Goal: Information Seeking & Learning: Learn about a topic

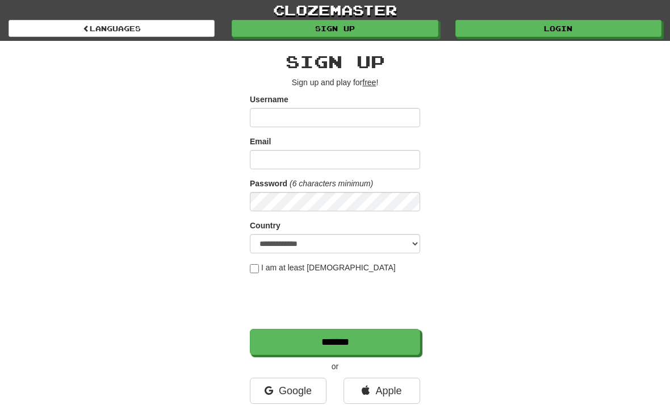
click at [490, 31] on link "Login" at bounding box center [559, 28] width 206 height 17
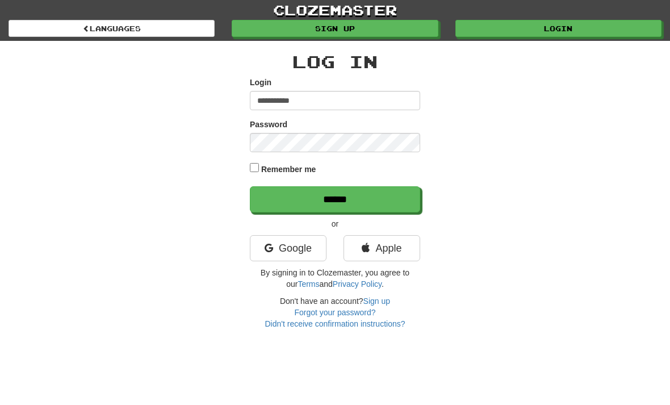
type input "**********"
click at [335, 198] on input "******" at bounding box center [335, 199] width 170 height 26
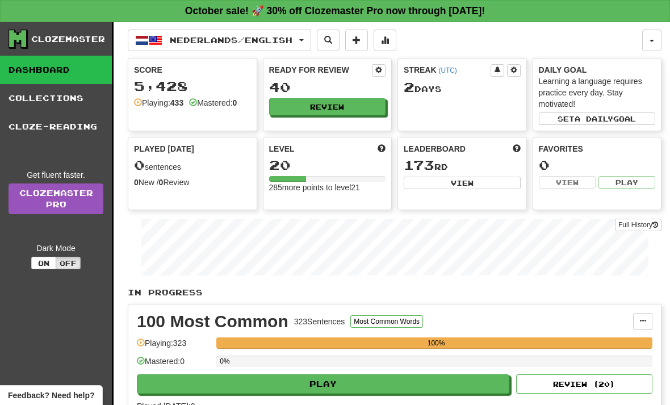
click at [311, 51] on button "Nederlands / English" at bounding box center [219, 41] width 183 height 22
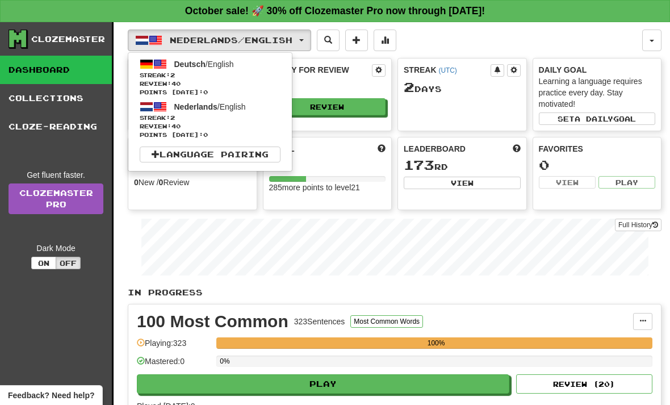
click at [173, 115] on span "Streak: 2" at bounding box center [210, 118] width 141 height 9
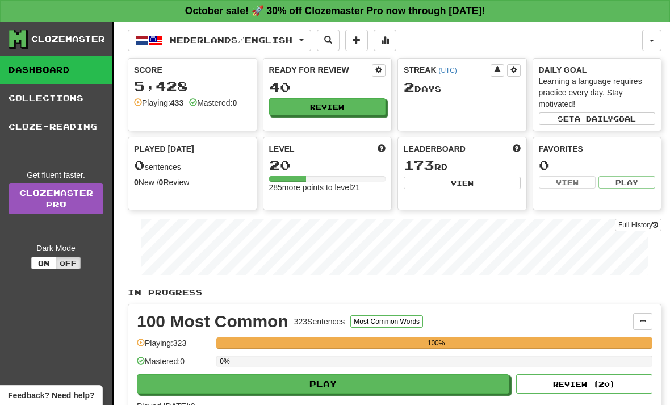
click at [311, 46] on button "Nederlands / English" at bounding box center [219, 41] width 183 height 22
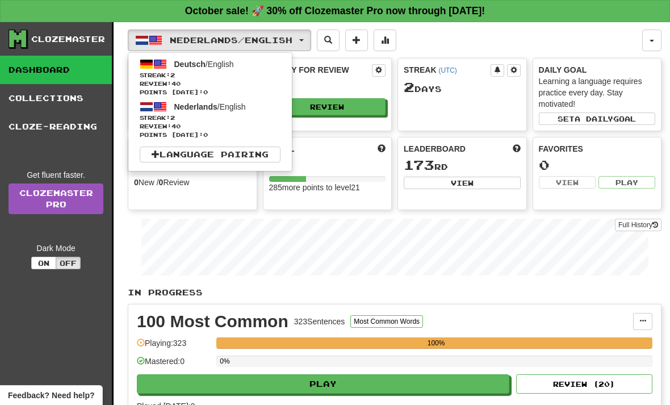
click at [182, 88] on span "Points today: 0" at bounding box center [210, 92] width 141 height 9
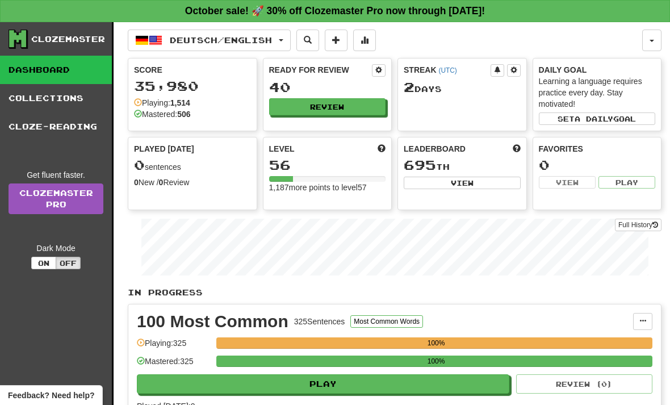
click at [285, 378] on button "Play" at bounding box center [323, 383] width 373 height 19
select select "**"
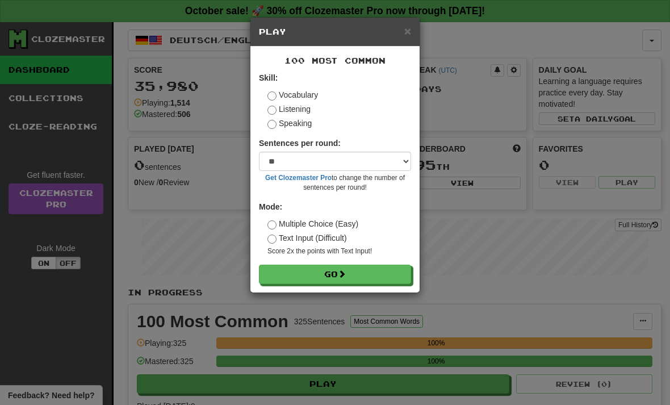
click at [282, 275] on button "Go" at bounding box center [335, 274] width 152 height 19
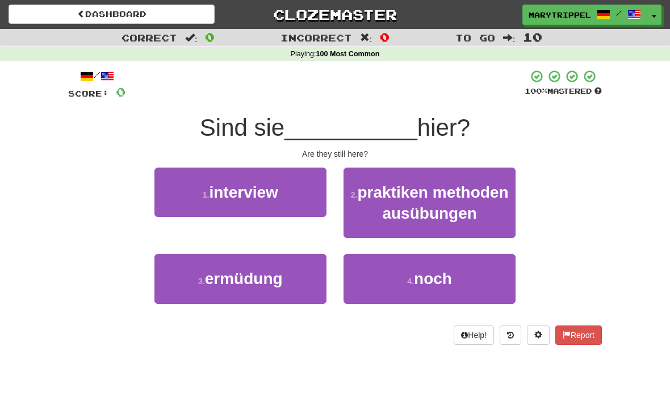
click at [396, 278] on button "4 . noch" at bounding box center [430, 278] width 172 height 49
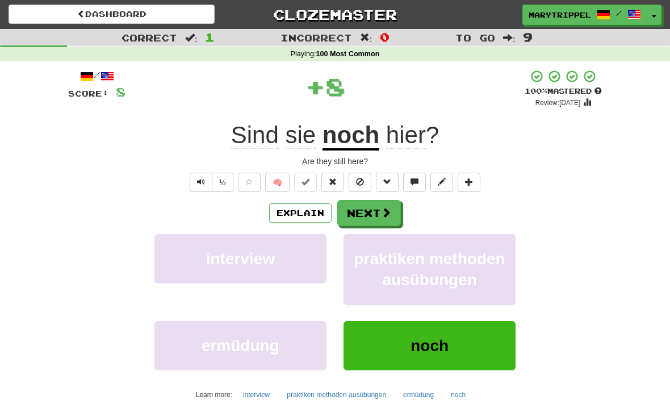
click at [358, 216] on button "Next" at bounding box center [369, 213] width 64 height 26
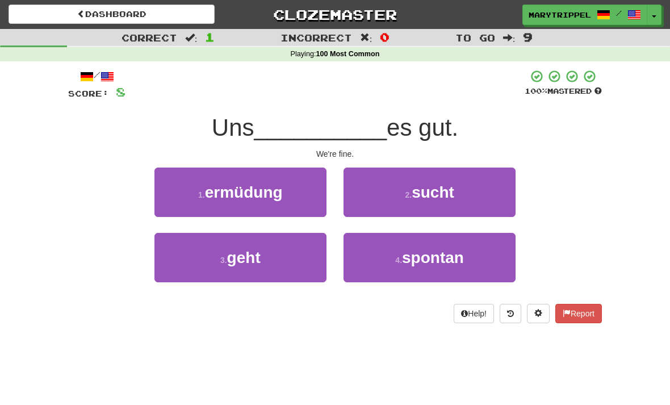
click at [217, 255] on button "3 . geht" at bounding box center [241, 257] width 172 height 49
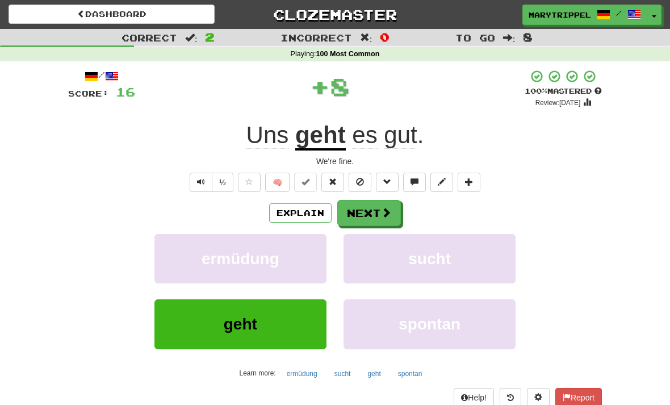
click at [354, 211] on button "Next" at bounding box center [369, 213] width 64 height 26
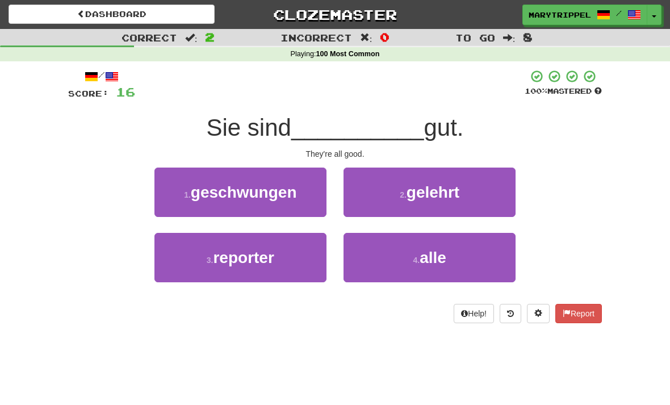
click at [389, 265] on button "4 . alle" at bounding box center [430, 257] width 172 height 49
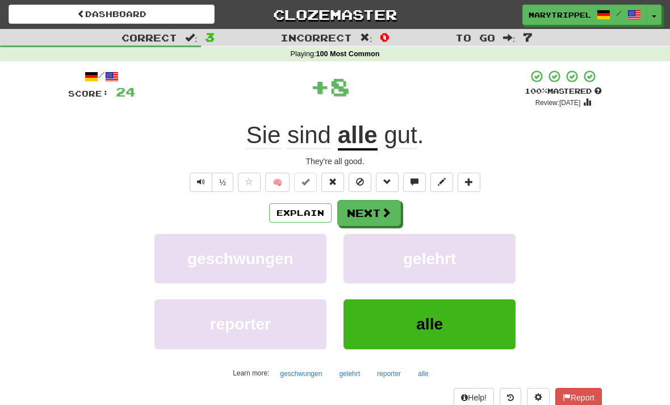
click at [358, 215] on button "Next" at bounding box center [369, 213] width 64 height 26
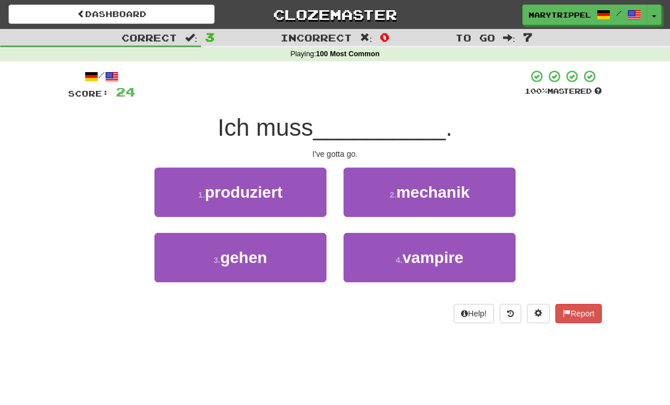
click at [228, 260] on span "gehen" at bounding box center [243, 258] width 47 height 18
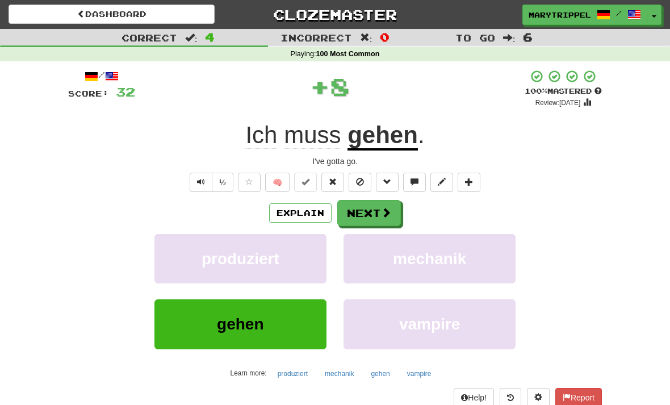
click at [360, 212] on button "Next" at bounding box center [369, 213] width 64 height 26
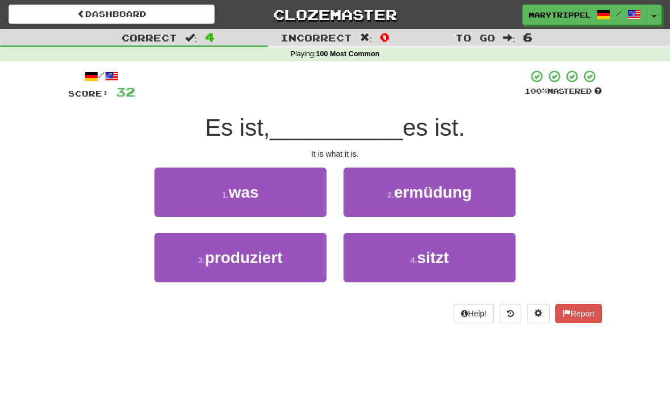
click at [194, 189] on button "1 . was" at bounding box center [241, 192] width 172 height 49
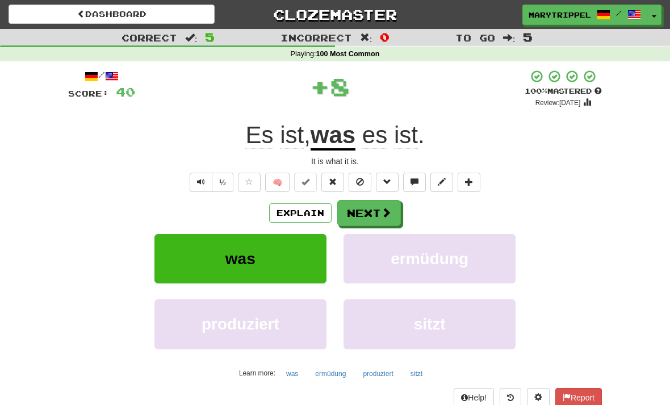
click at [366, 206] on button "Next" at bounding box center [369, 213] width 64 height 26
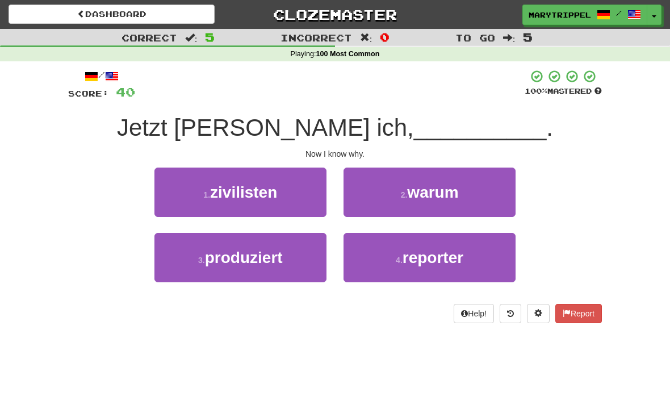
click at [378, 195] on button "2 . warum" at bounding box center [430, 192] width 172 height 49
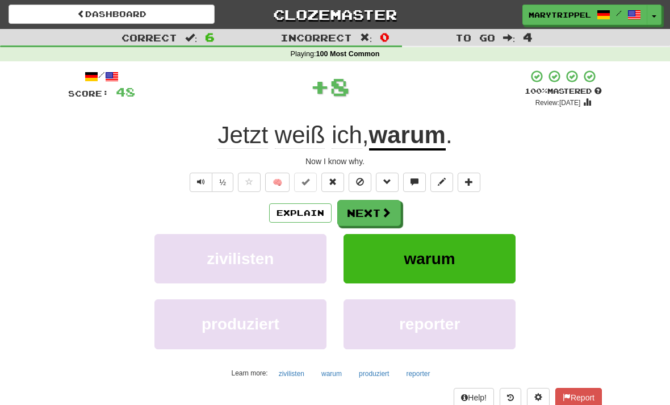
click at [354, 210] on button "Next" at bounding box center [369, 213] width 64 height 26
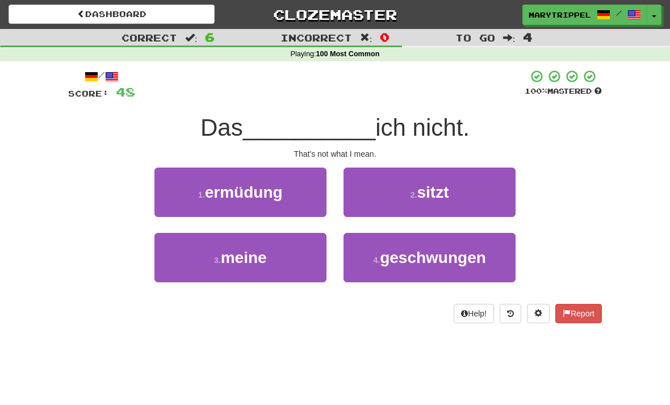
click at [240, 253] on span "meine" at bounding box center [244, 258] width 46 height 18
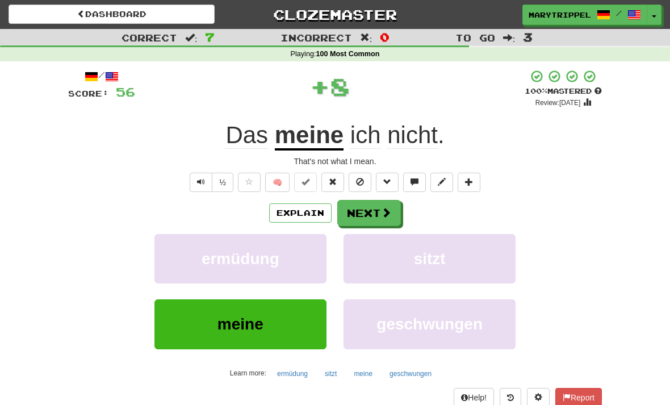
click at [361, 220] on button "Next" at bounding box center [369, 213] width 64 height 26
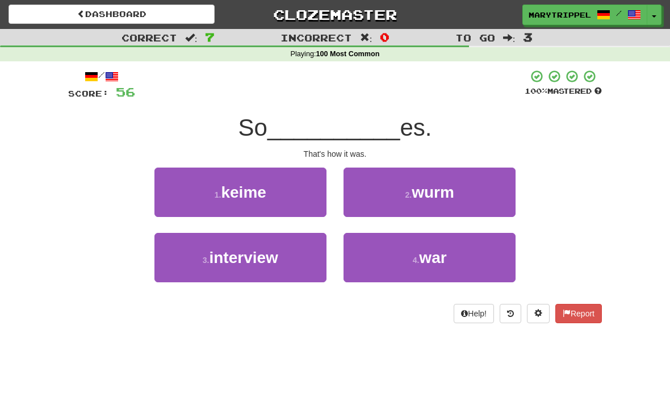
click at [393, 257] on button "4 . war" at bounding box center [430, 257] width 172 height 49
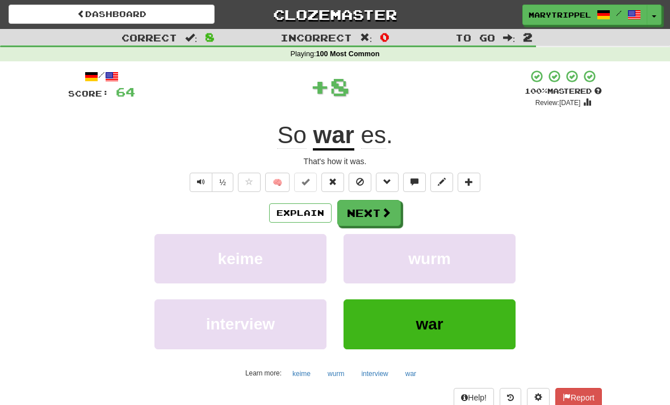
click at [353, 206] on button "Next" at bounding box center [369, 213] width 64 height 26
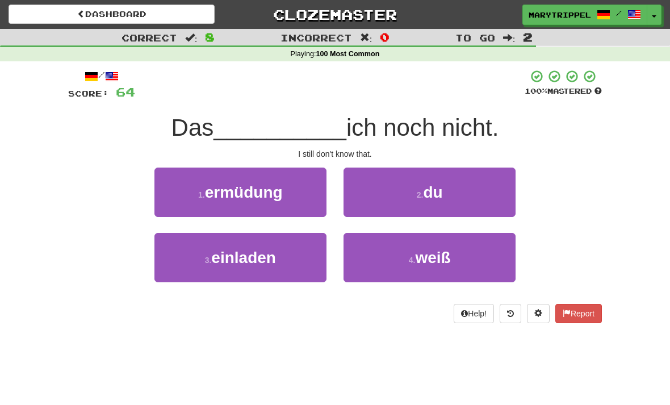
click at [377, 257] on button "4 . weiß" at bounding box center [430, 257] width 172 height 49
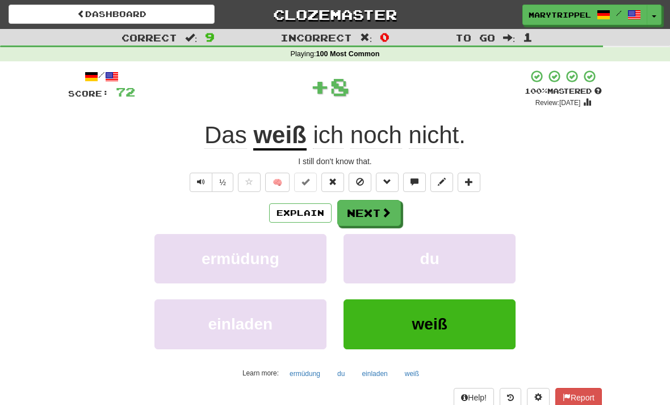
click at [349, 212] on button "Next" at bounding box center [369, 213] width 64 height 26
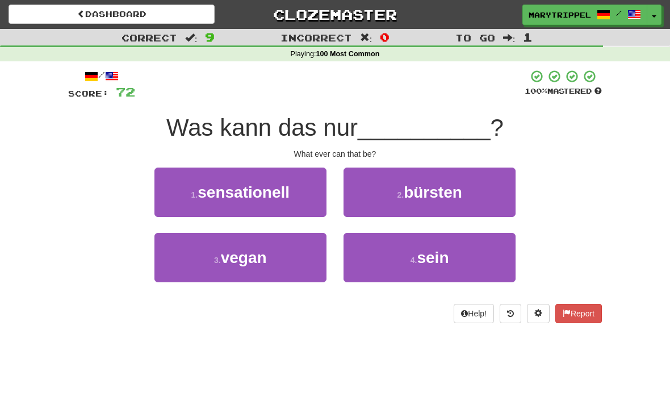
click at [378, 257] on button "4 . sein" at bounding box center [430, 257] width 172 height 49
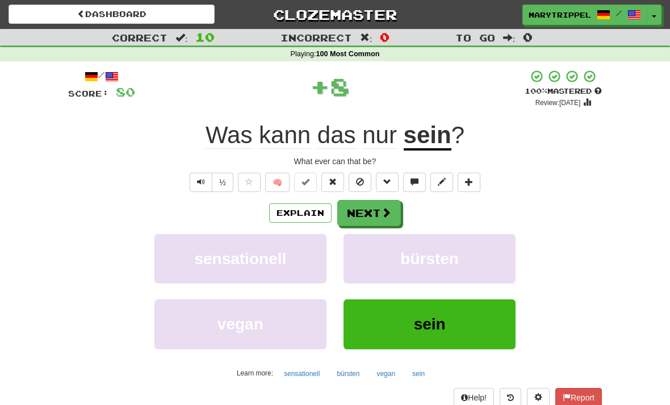
click at [351, 205] on button "Next" at bounding box center [369, 213] width 64 height 26
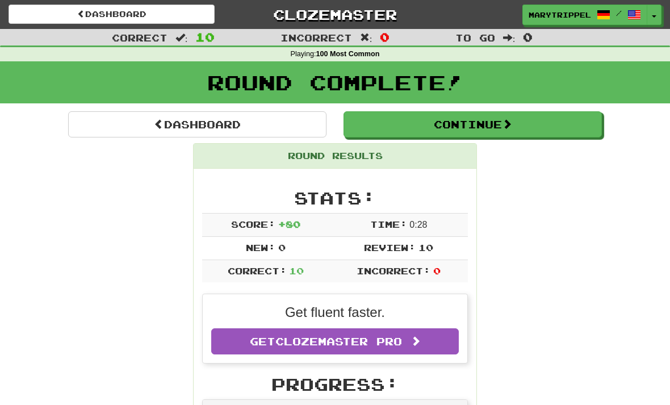
click at [93, 126] on link "Dashboard" at bounding box center [197, 124] width 258 height 26
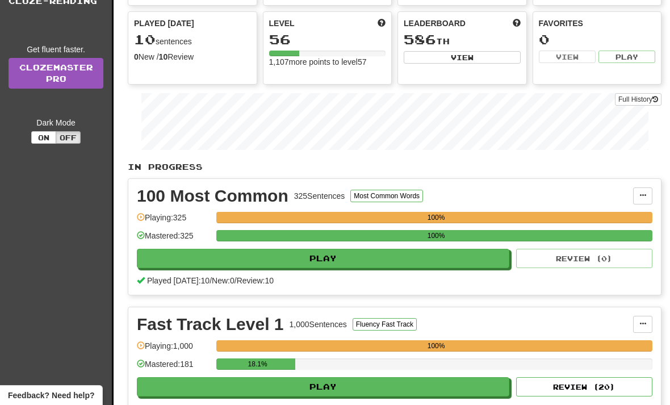
scroll to position [127, 0]
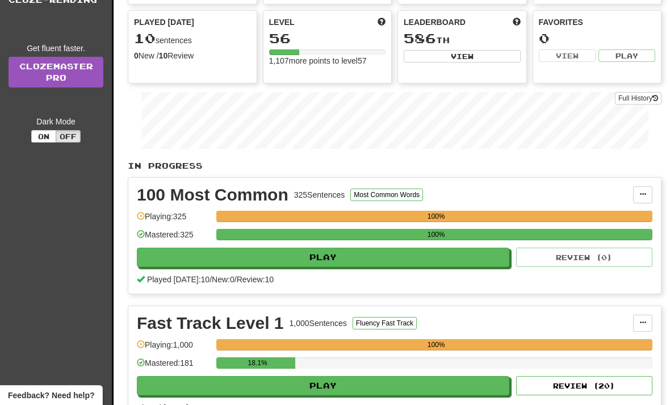
click at [241, 386] on button "Play" at bounding box center [323, 385] width 373 height 19
select select "**"
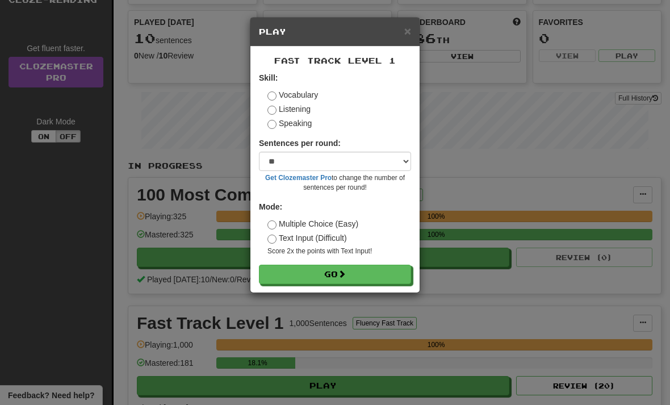
click at [294, 282] on button "Go" at bounding box center [335, 274] width 152 height 19
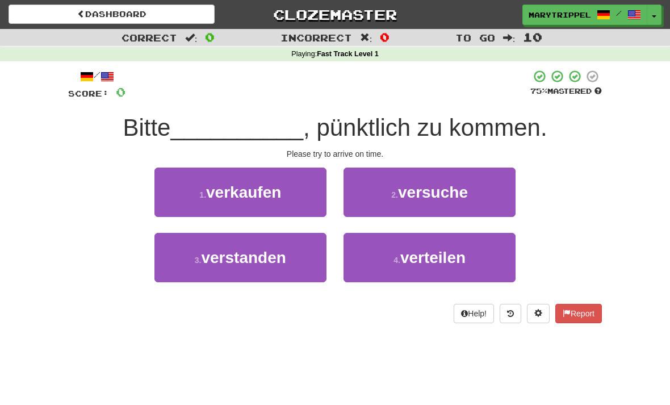
click at [389, 190] on button "2 . versuche" at bounding box center [430, 192] width 172 height 49
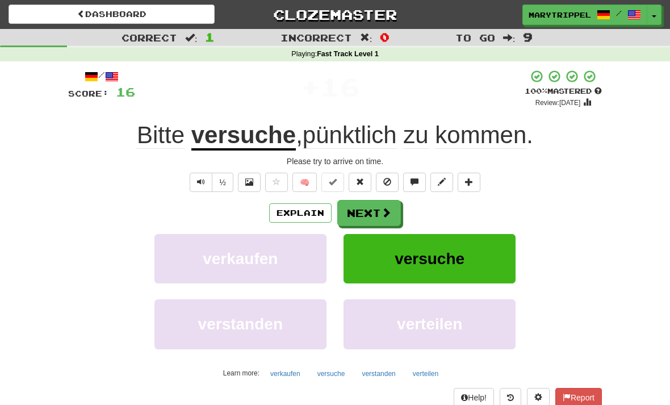
click at [362, 212] on button "Next" at bounding box center [369, 213] width 64 height 26
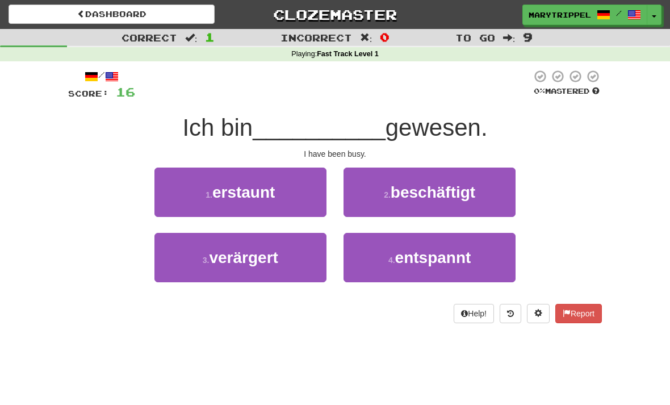
click at [382, 191] on button "2 . beschäftigt" at bounding box center [430, 192] width 172 height 49
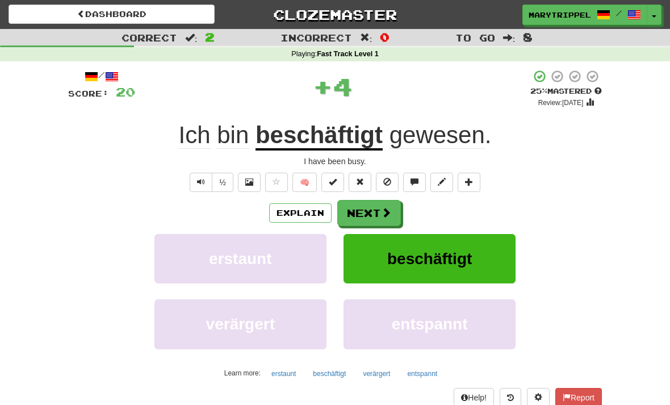
click at [348, 218] on button "Next" at bounding box center [369, 213] width 64 height 26
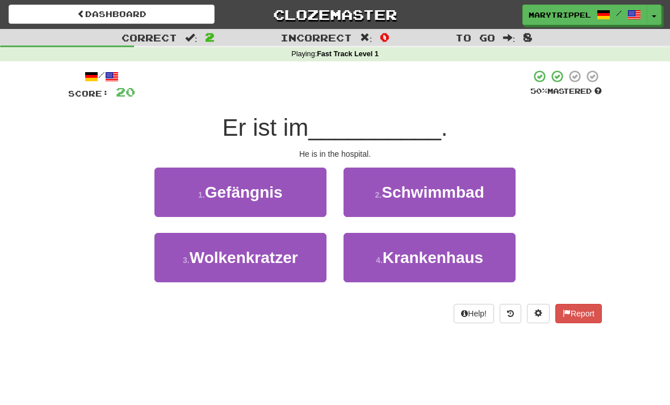
click at [369, 247] on button "4 . Krankenhaus" at bounding box center [430, 257] width 172 height 49
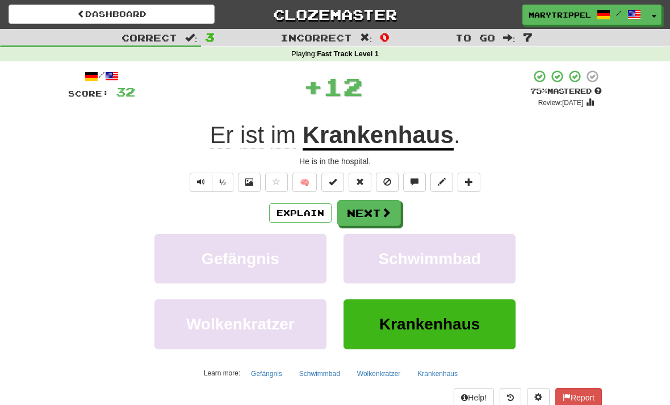
click at [354, 205] on button "Next" at bounding box center [369, 213] width 64 height 26
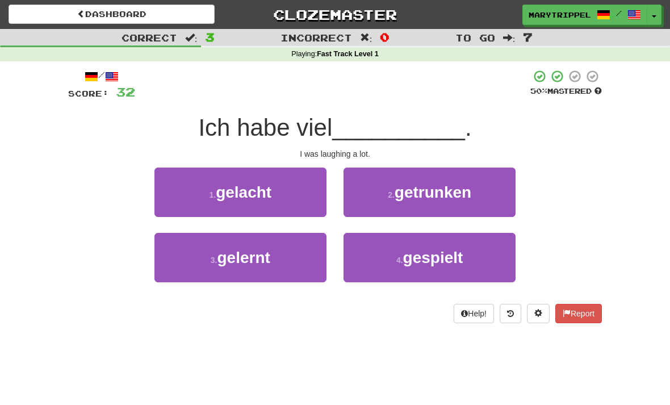
click at [216, 203] on button "1 . gelacht" at bounding box center [241, 192] width 172 height 49
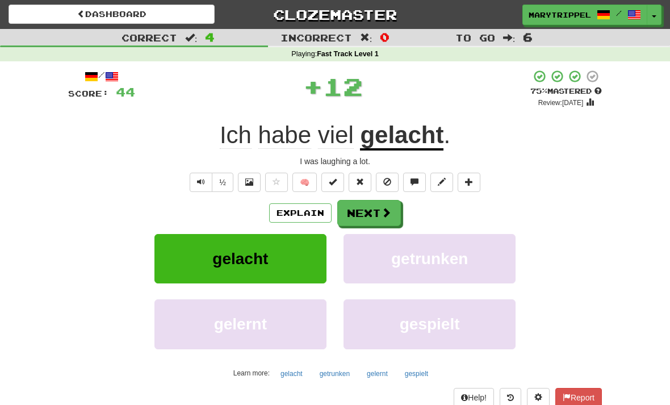
click at [351, 216] on button "Next" at bounding box center [369, 213] width 64 height 26
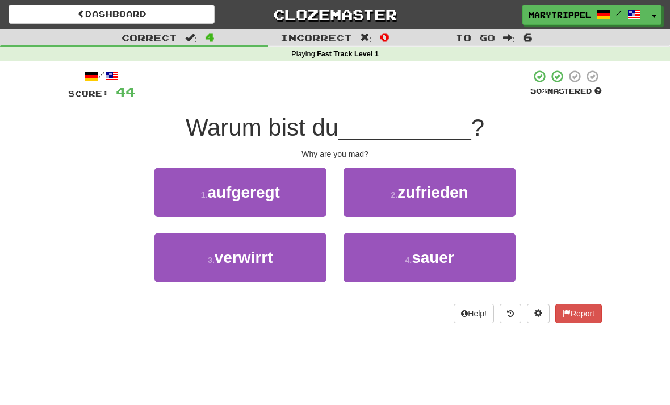
click at [360, 255] on button "4 . sauer" at bounding box center [430, 257] width 172 height 49
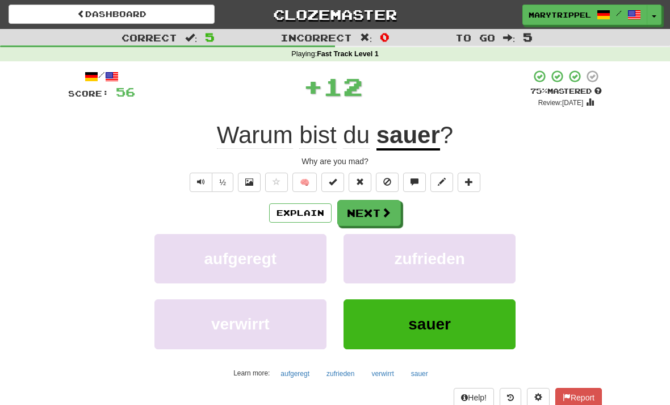
click at [352, 214] on button "Next" at bounding box center [369, 213] width 64 height 26
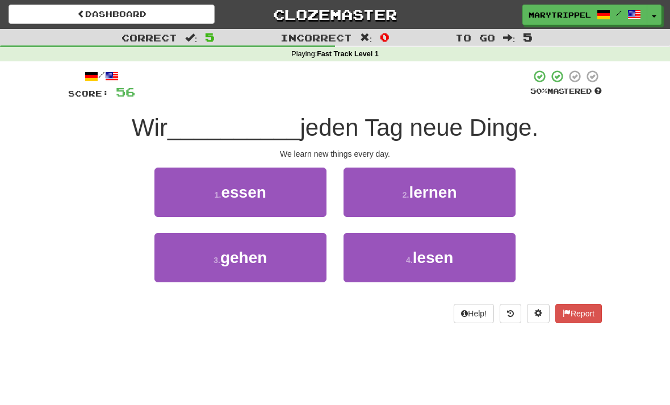
click at [347, 180] on button "2 . lernen" at bounding box center [430, 192] width 172 height 49
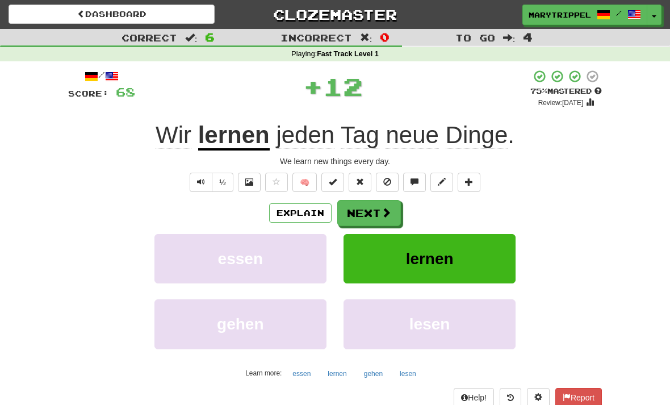
click at [361, 208] on button "Next" at bounding box center [369, 213] width 64 height 26
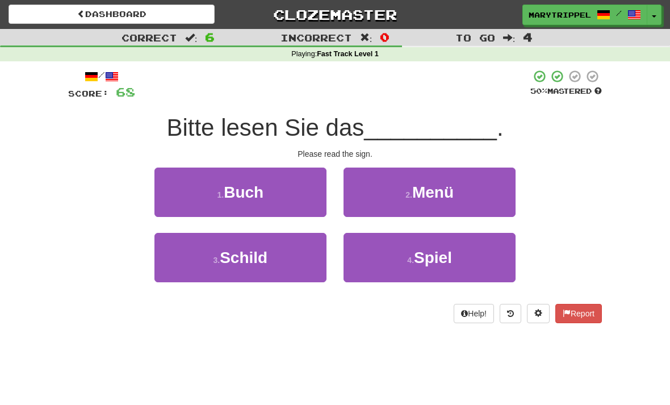
click at [237, 258] on span "Schild" at bounding box center [244, 258] width 48 height 18
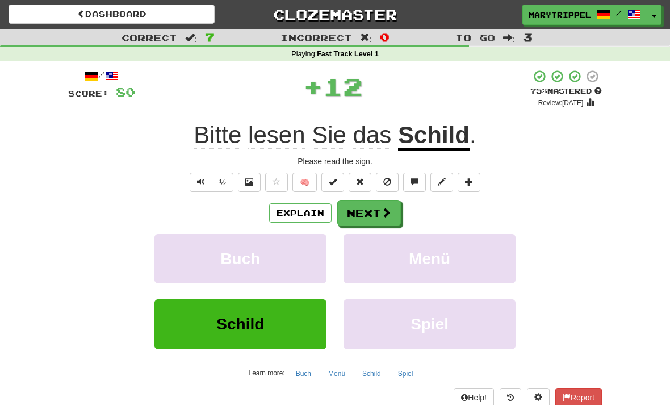
click at [353, 207] on button "Next" at bounding box center [369, 213] width 64 height 26
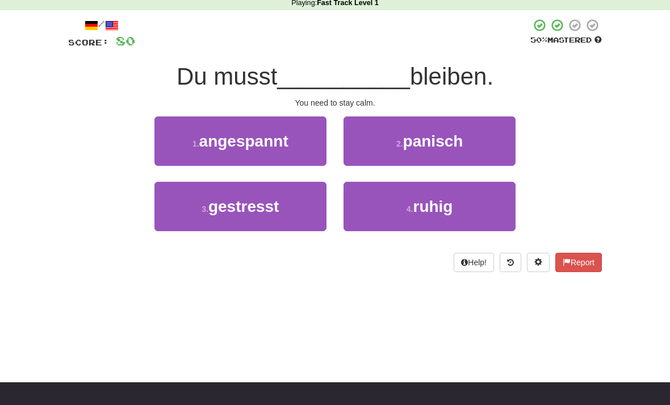
scroll to position [53, 0]
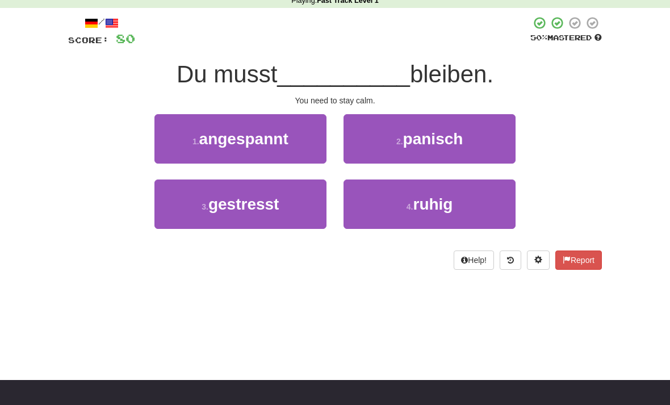
click at [387, 206] on button "4 . ruhig" at bounding box center [430, 204] width 172 height 49
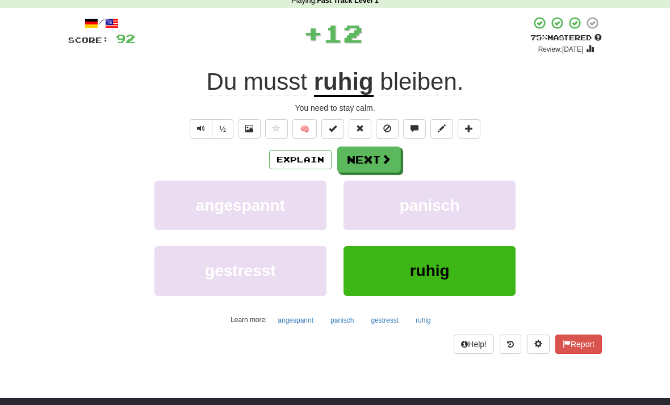
click at [360, 162] on button "Next" at bounding box center [369, 160] width 64 height 26
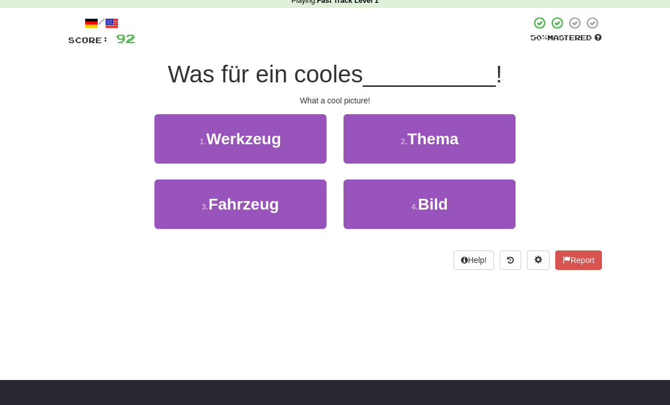
click at [386, 203] on button "4 . Bild" at bounding box center [430, 204] width 172 height 49
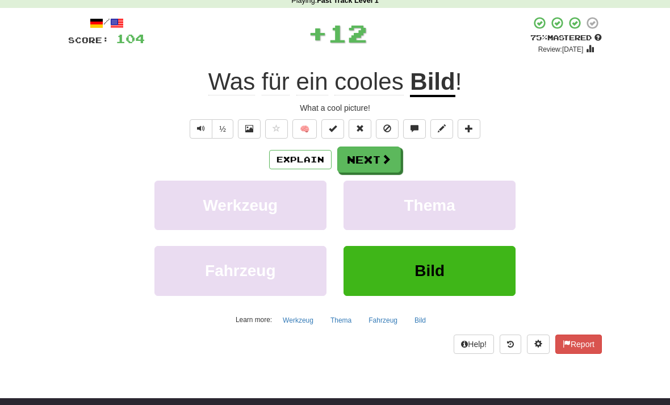
click at [358, 151] on button "Next" at bounding box center [369, 160] width 64 height 26
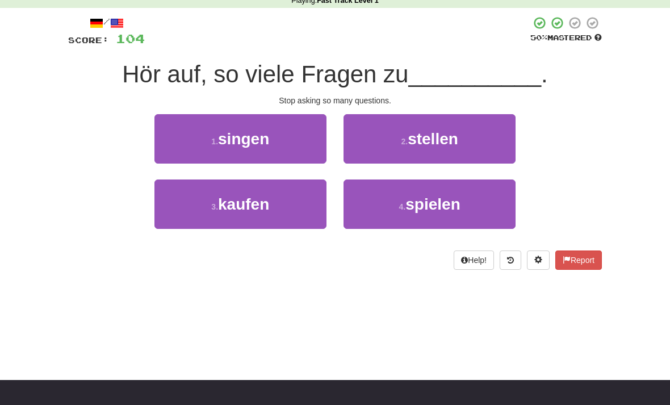
click at [653, 317] on div "Dashboard Clozemaster MaryTrippel / Toggle Dropdown Dashboard Leaderboard Activ…" at bounding box center [335, 149] width 670 height 405
click at [393, 145] on button "2 . stellen" at bounding box center [430, 138] width 172 height 49
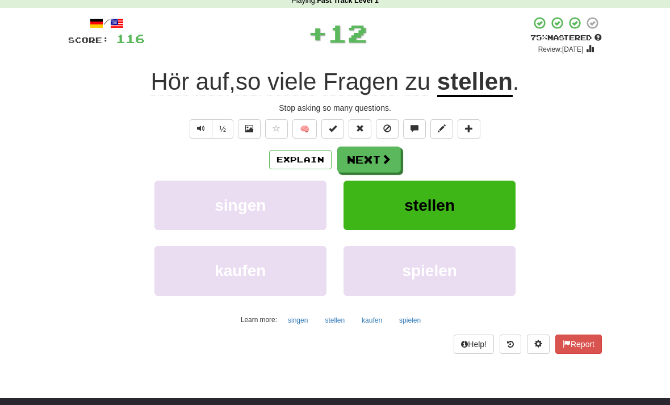
click at [361, 162] on button "Next" at bounding box center [369, 160] width 64 height 26
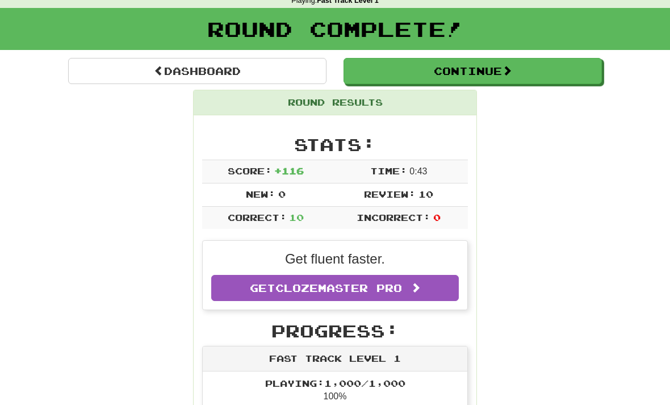
click at [106, 67] on link "Dashboard" at bounding box center [197, 71] width 258 height 26
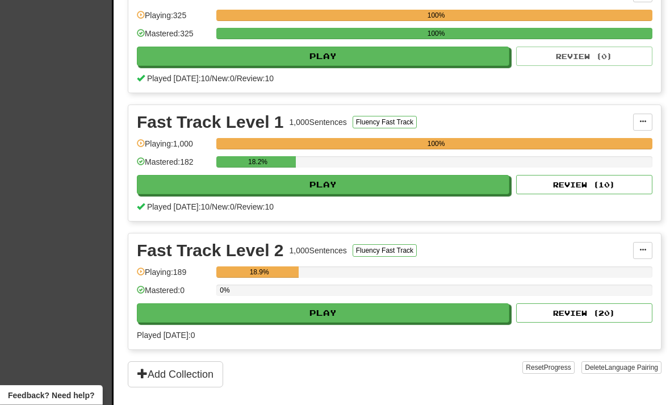
scroll to position [331, 0]
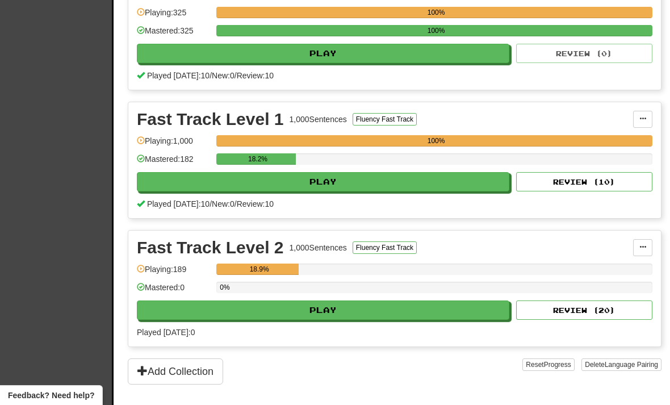
click at [232, 311] on button "Play" at bounding box center [323, 310] width 373 height 19
select select "**"
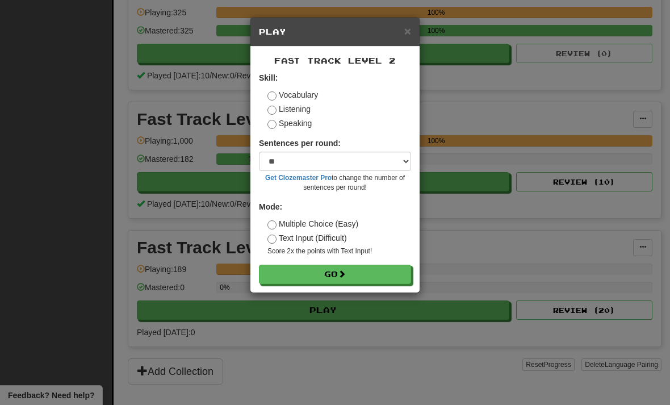
click at [291, 277] on button "Go" at bounding box center [335, 274] width 152 height 19
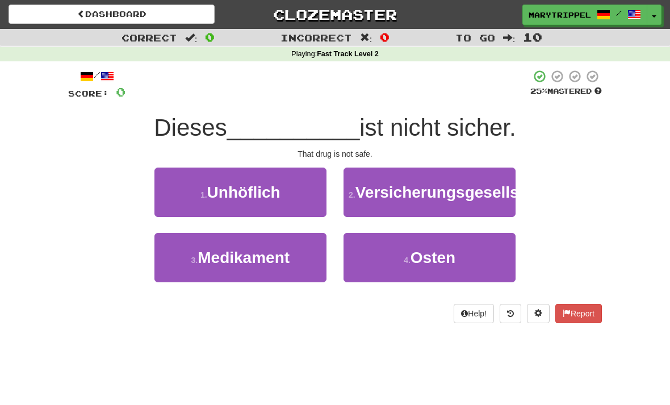
click at [252, 282] on button "3 . Medikament" at bounding box center [241, 257] width 172 height 49
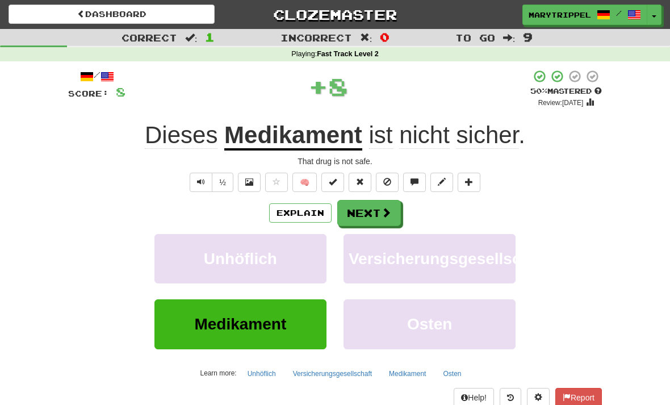
click at [359, 222] on button "Next" at bounding box center [369, 213] width 64 height 26
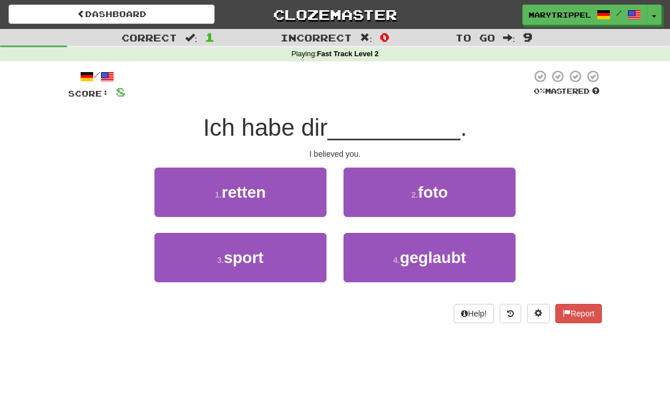
click at [372, 266] on button "4 . geglaubt" at bounding box center [430, 257] width 172 height 49
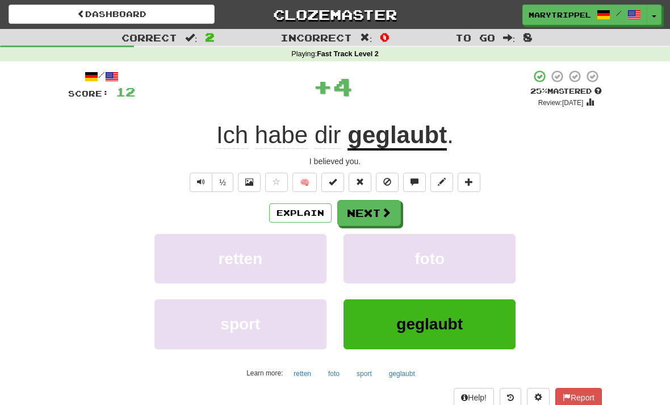
click at [351, 220] on button "Next" at bounding box center [369, 213] width 64 height 26
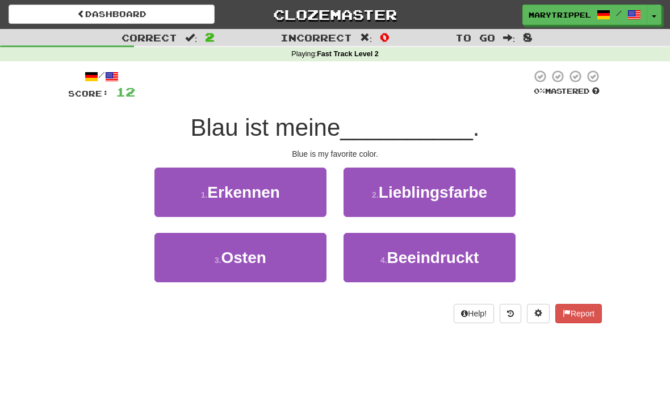
click at [374, 197] on small "2 ." at bounding box center [375, 194] width 7 height 9
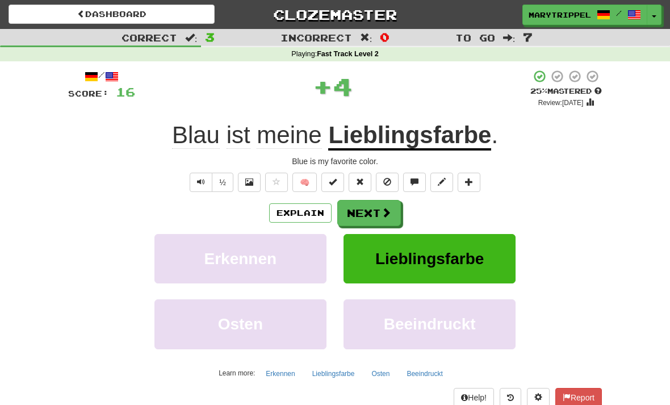
click at [360, 213] on button "Next" at bounding box center [369, 213] width 64 height 26
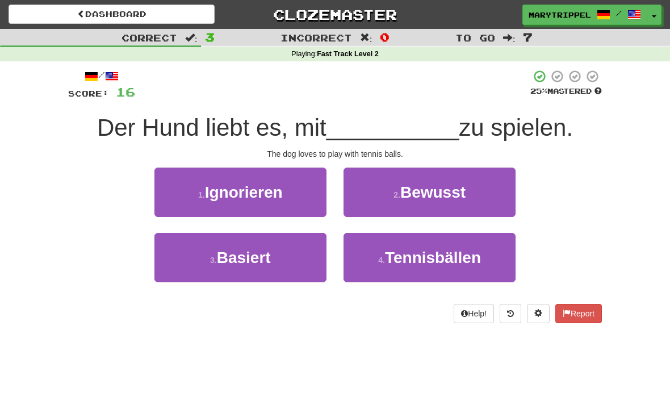
click at [381, 279] on button "4 . Tennisbällen" at bounding box center [430, 257] width 172 height 49
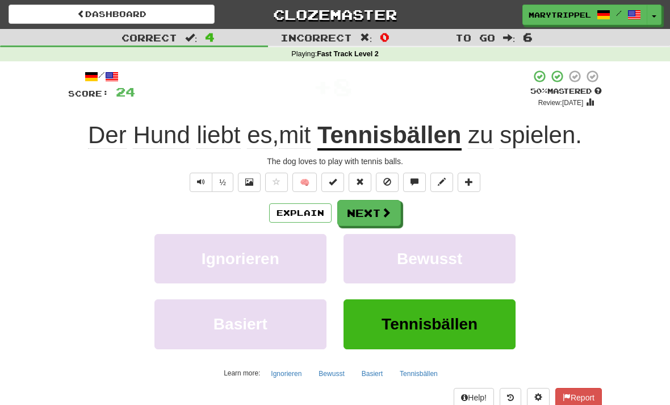
click at [355, 219] on button "Next" at bounding box center [369, 213] width 64 height 26
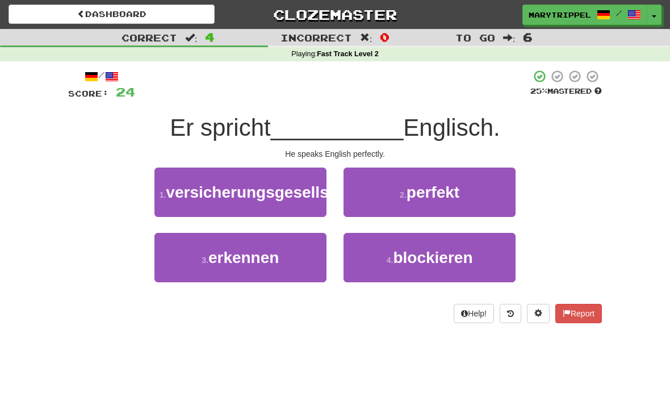
click at [365, 213] on button "2 . perfekt" at bounding box center [430, 192] width 172 height 49
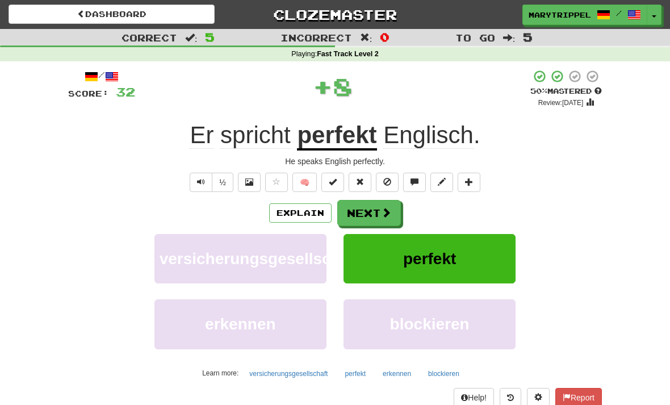
click at [356, 212] on button "Next" at bounding box center [369, 213] width 64 height 26
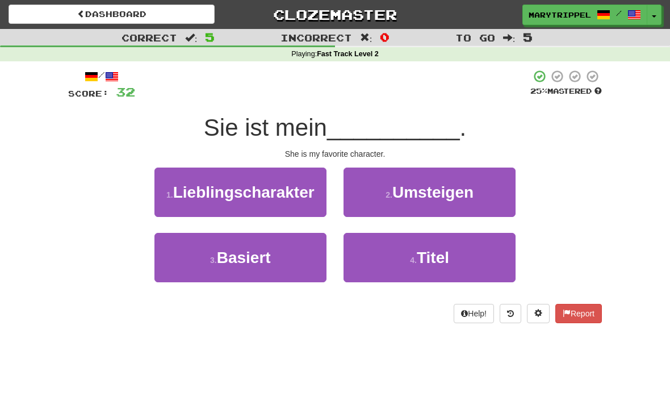
click at [194, 201] on button "1 . Lieblingscharakter" at bounding box center [241, 192] width 172 height 49
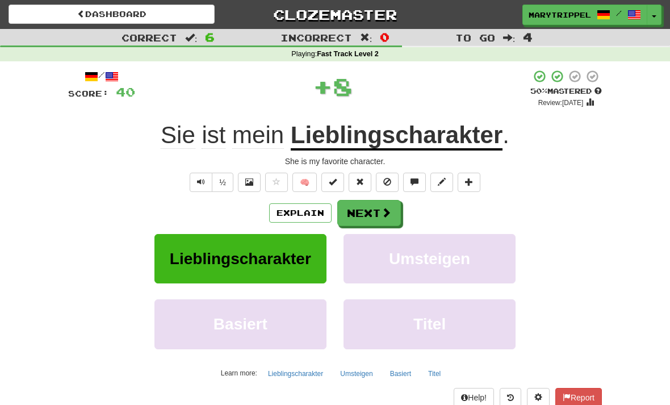
click at [362, 218] on button "Next" at bounding box center [369, 213] width 64 height 26
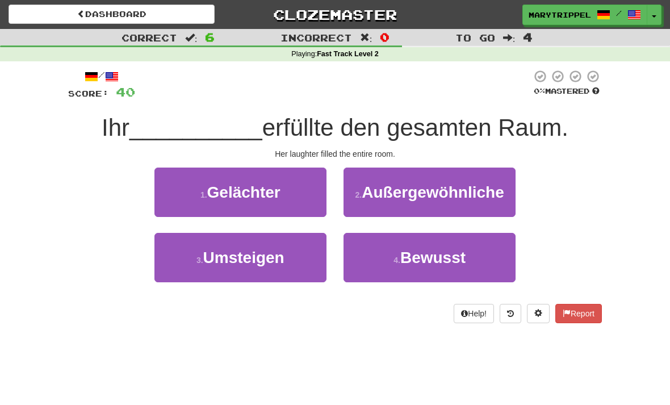
click at [212, 206] on button "1 . Gelächter" at bounding box center [241, 192] width 172 height 49
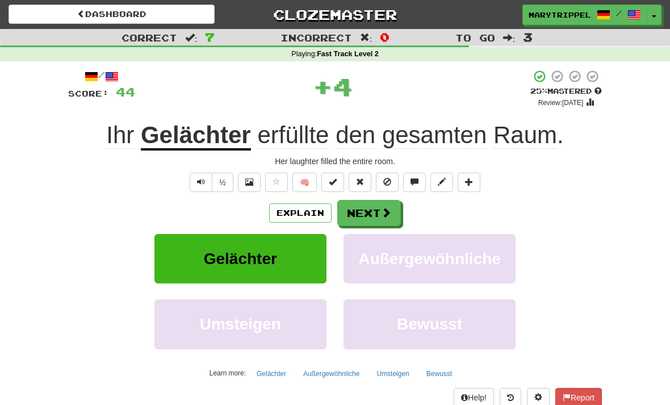
click at [359, 219] on button "Next" at bounding box center [369, 213] width 64 height 26
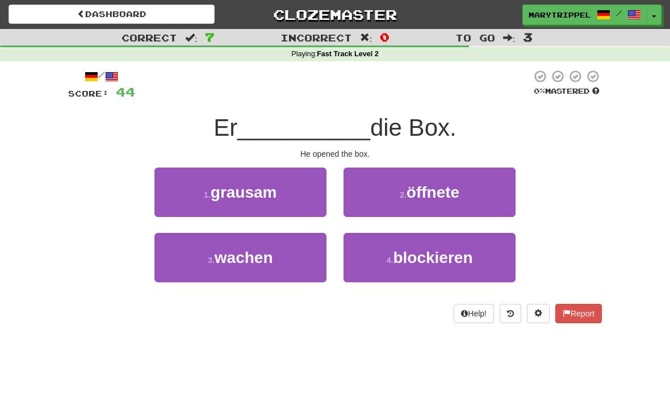
click at [374, 200] on button "2 . öffnete" at bounding box center [430, 192] width 172 height 49
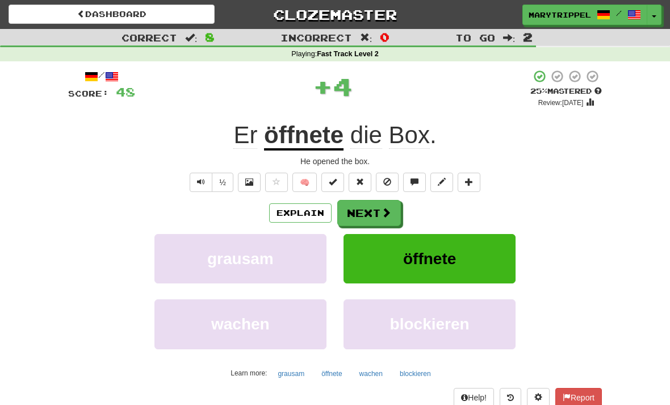
click at [361, 216] on button "Next" at bounding box center [369, 213] width 64 height 26
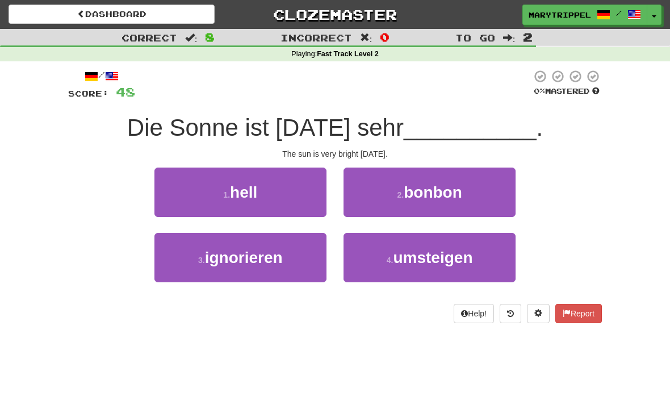
click at [211, 203] on button "1 . hell" at bounding box center [241, 192] width 172 height 49
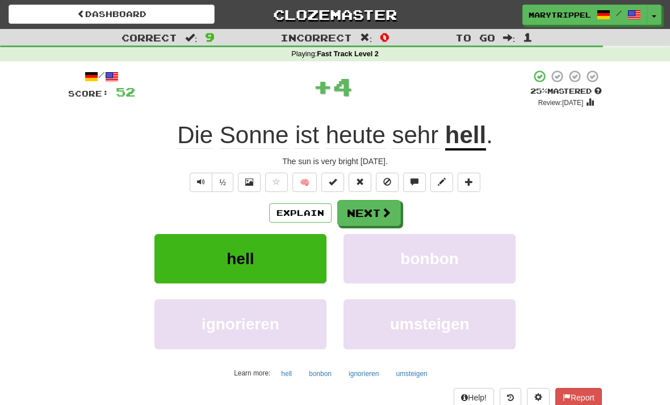
click at [365, 214] on button "Next" at bounding box center [369, 213] width 64 height 26
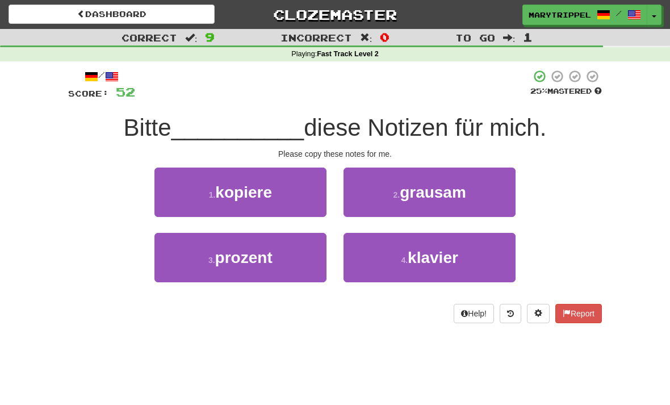
click at [220, 202] on button "1 . kopiere" at bounding box center [241, 192] width 172 height 49
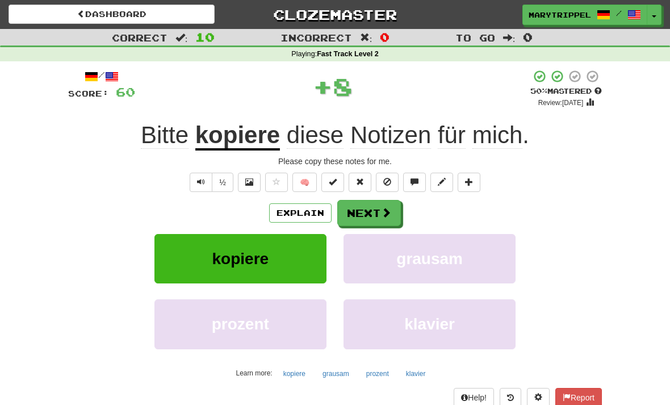
click at [359, 219] on button "Next" at bounding box center [369, 213] width 64 height 26
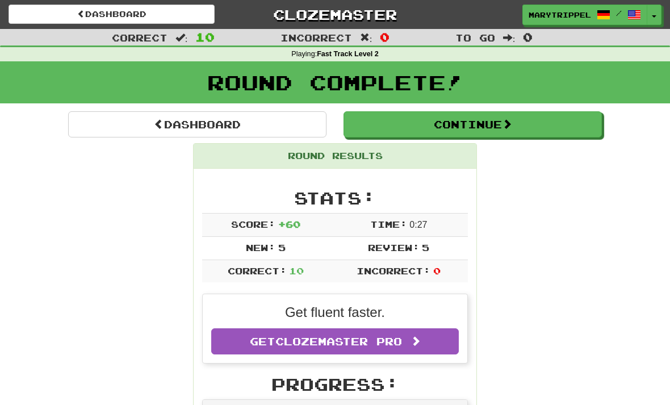
click at [106, 124] on link "Dashboard" at bounding box center [197, 124] width 258 height 26
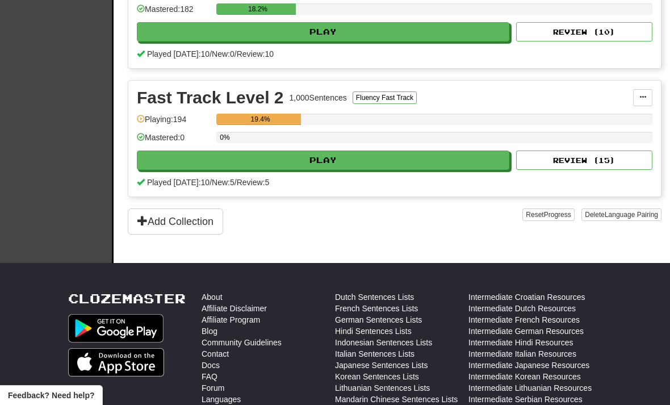
scroll to position [485, 0]
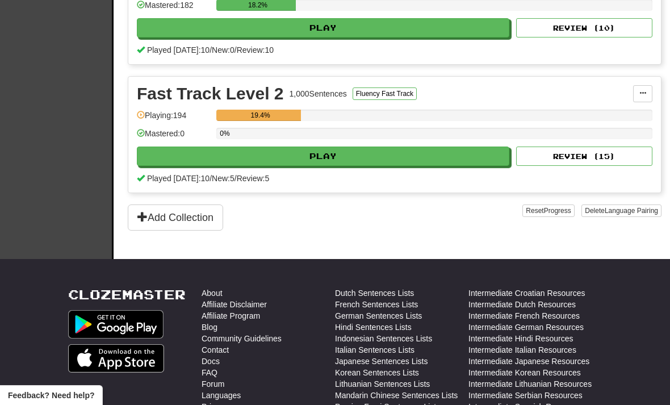
click at [222, 160] on button "Play" at bounding box center [323, 156] width 373 height 19
select select "**"
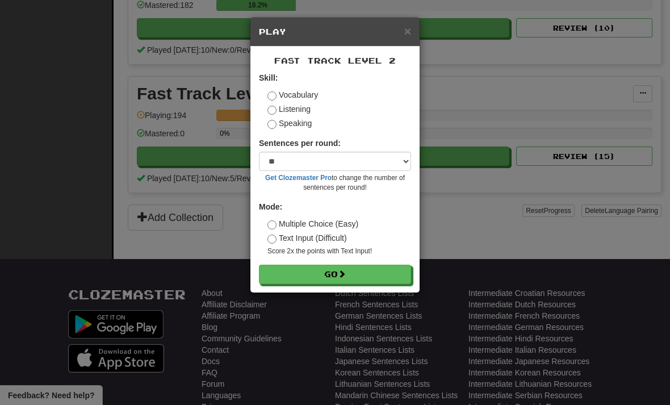
click at [304, 279] on button "Go" at bounding box center [335, 274] width 152 height 19
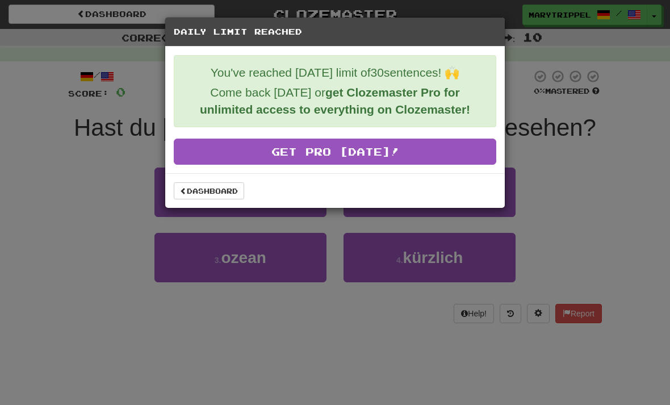
click at [219, 260] on div "Daily Limit Reached You've reached today's limit of 30 sentences! 🙌 Come back t…" at bounding box center [335, 202] width 670 height 405
click at [69, 18] on div "Daily Limit Reached You've reached today's limit of 30 sentences! 🙌 Come back t…" at bounding box center [335, 202] width 670 height 405
click at [194, 193] on link "Dashboard" at bounding box center [209, 190] width 70 height 17
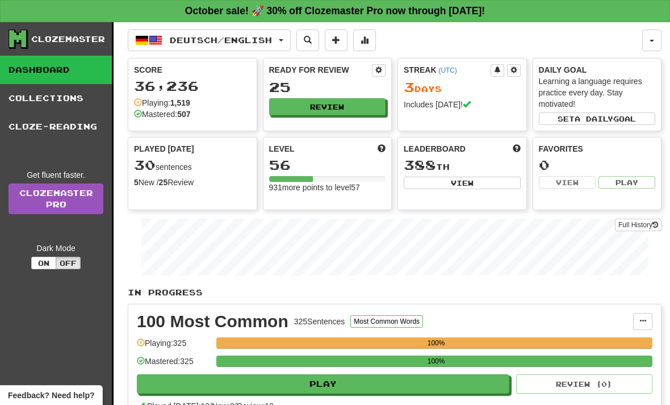
click at [286, 42] on button "Deutsch / English" at bounding box center [209, 41] width 163 height 22
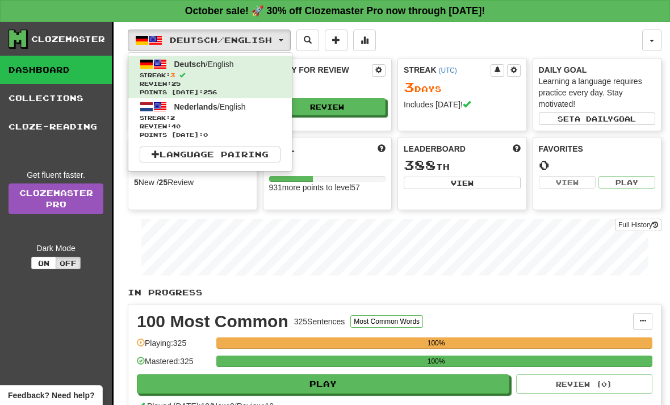
click at [186, 126] on span "Review: 40" at bounding box center [210, 126] width 141 height 9
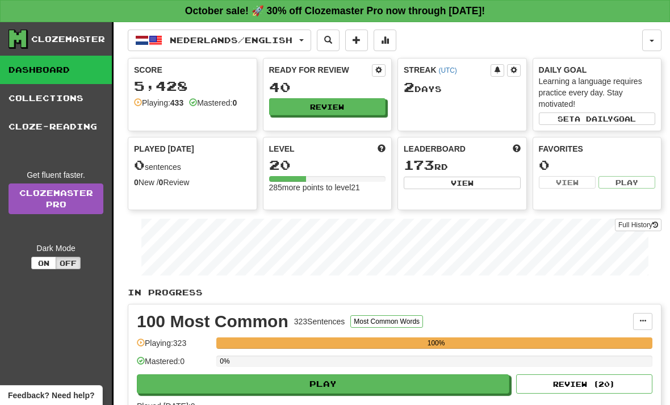
click at [285, 385] on button "Play" at bounding box center [323, 383] width 373 height 19
select select "**"
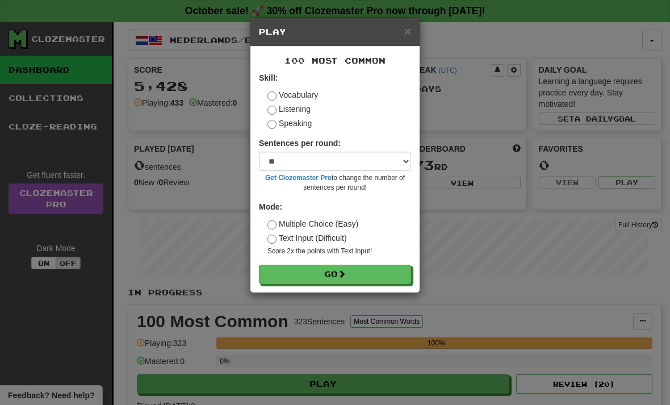
click at [286, 275] on button "Go" at bounding box center [335, 274] width 152 height 19
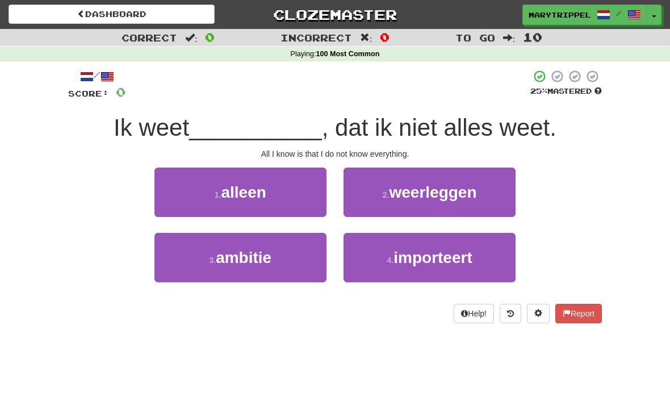
click at [202, 193] on button "1 . alleen" at bounding box center [241, 192] width 172 height 49
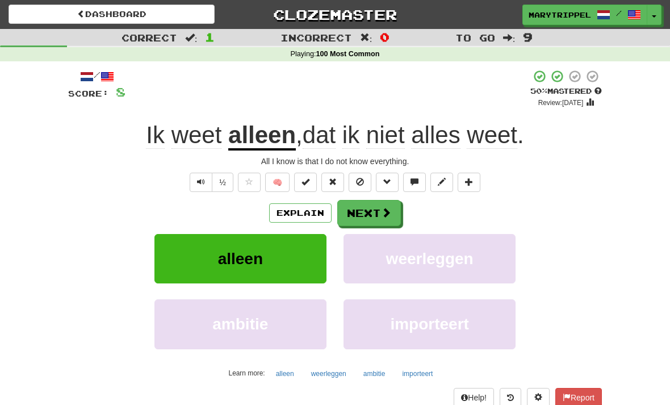
click at [357, 209] on button "Next" at bounding box center [369, 213] width 64 height 26
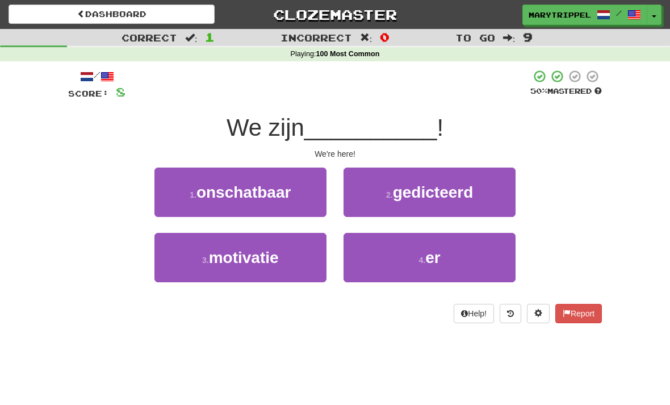
click at [379, 261] on button "4 . er" at bounding box center [430, 257] width 172 height 49
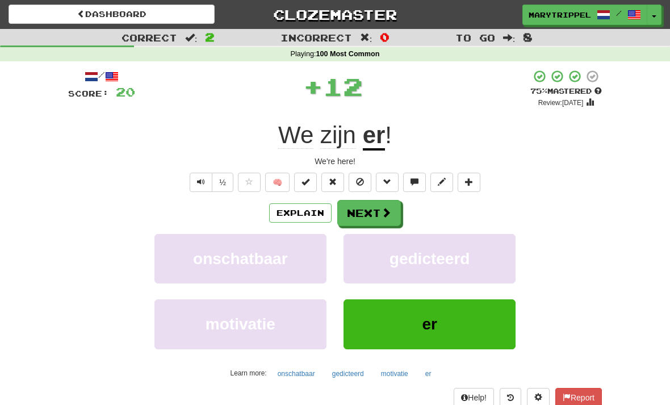
click at [352, 211] on button "Next" at bounding box center [369, 213] width 64 height 26
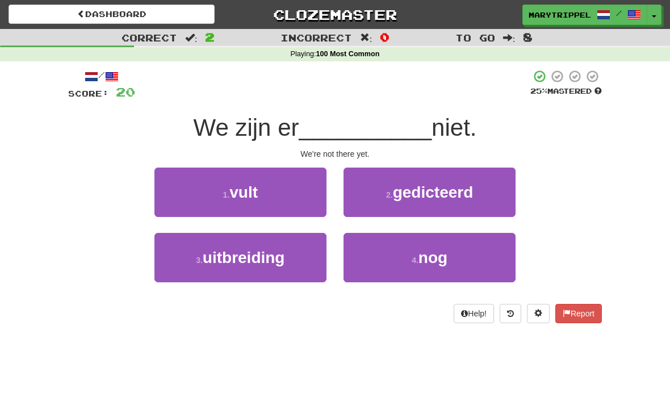
click at [378, 253] on button "4 . nog" at bounding box center [430, 257] width 172 height 49
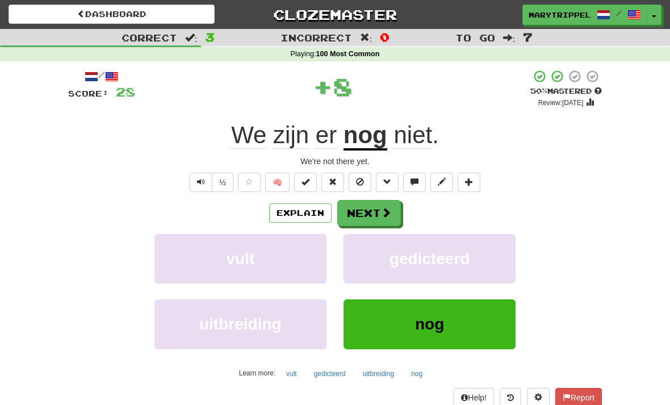
click at [358, 222] on button "Next" at bounding box center [369, 213] width 64 height 26
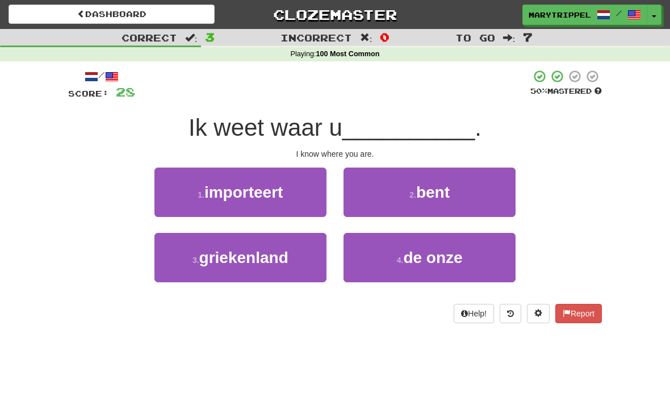
click at [360, 198] on button "2 . bent" at bounding box center [430, 192] width 172 height 49
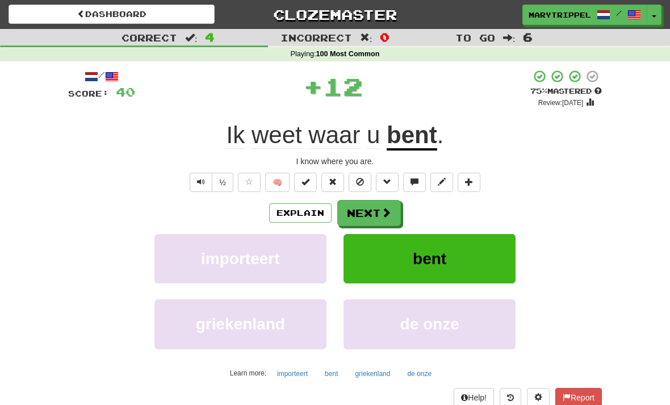
click at [361, 220] on button "Next" at bounding box center [369, 213] width 64 height 26
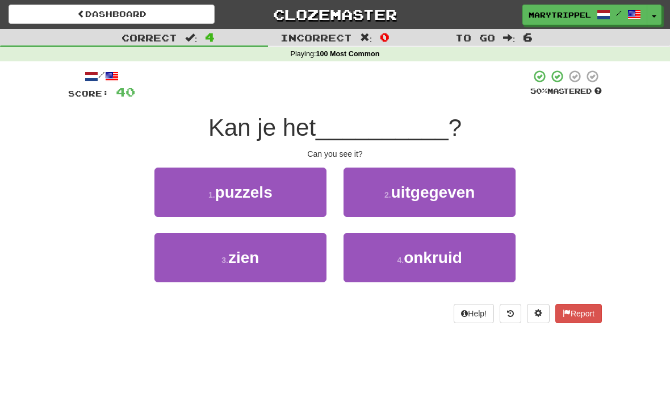
click at [246, 249] on span "zien" at bounding box center [243, 258] width 31 height 18
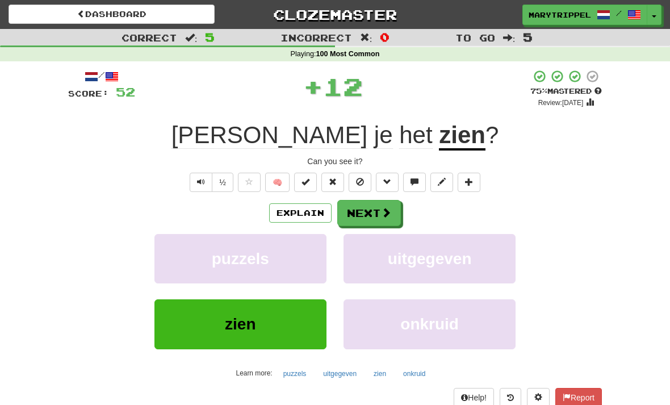
click at [357, 209] on button "Next" at bounding box center [369, 213] width 64 height 26
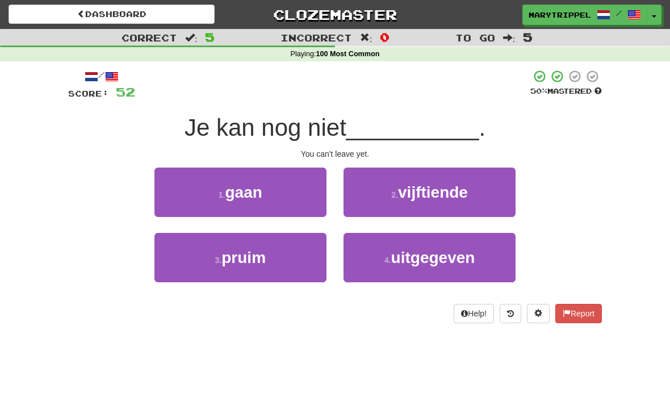
click at [215, 194] on button "1 . gaan" at bounding box center [241, 192] width 172 height 49
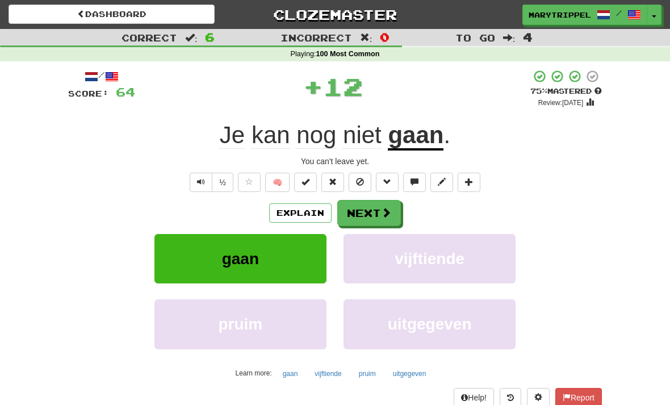
click at [353, 216] on button "Next" at bounding box center [369, 213] width 64 height 26
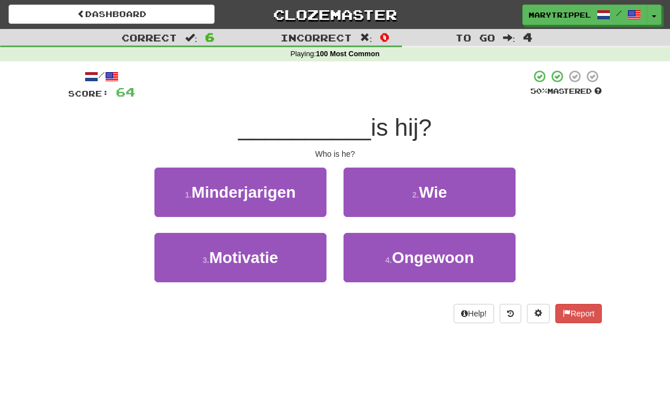
click at [374, 194] on button "2 . Wie" at bounding box center [430, 192] width 172 height 49
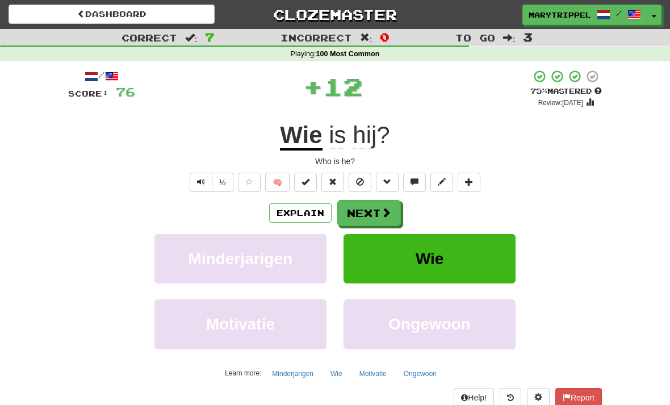
click at [357, 215] on button "Next" at bounding box center [369, 213] width 64 height 26
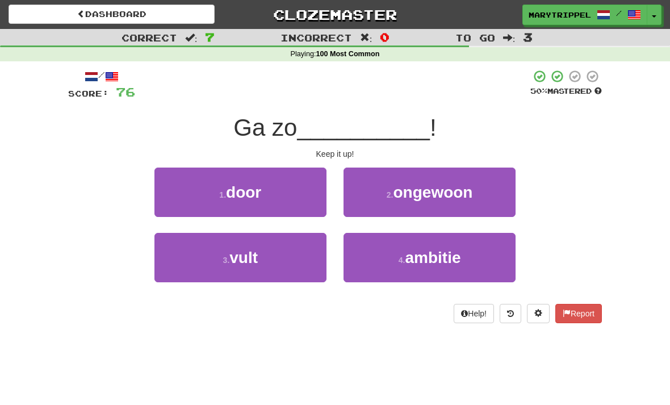
click at [220, 196] on small "1 ." at bounding box center [222, 194] width 7 height 9
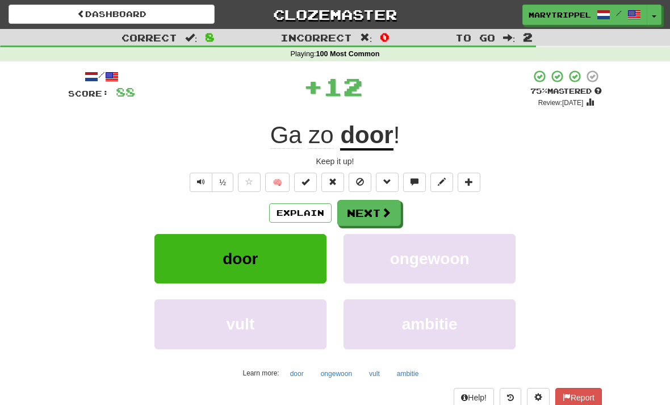
click at [360, 213] on button "Next" at bounding box center [369, 213] width 64 height 26
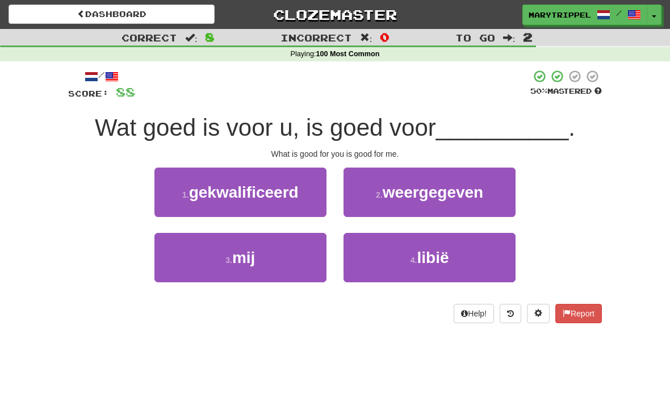
click at [240, 251] on span "mij" at bounding box center [243, 258] width 23 height 18
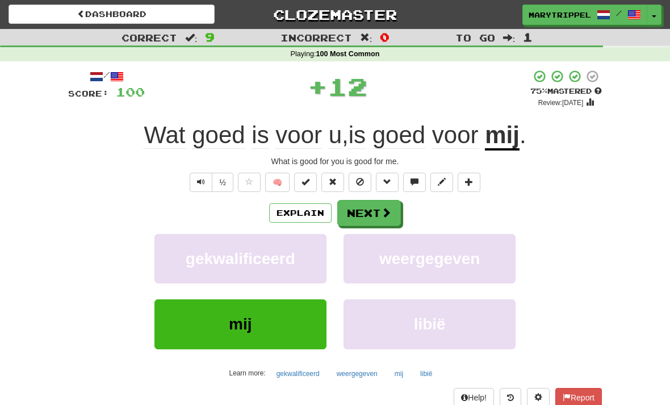
click at [365, 216] on button "Next" at bounding box center [369, 213] width 64 height 26
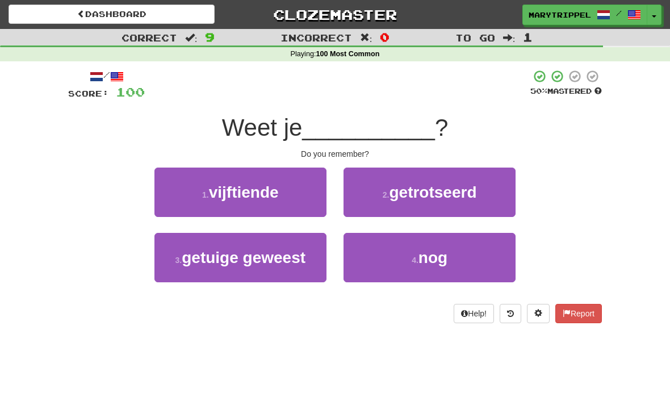
click at [399, 257] on button "4 . nog" at bounding box center [430, 257] width 172 height 49
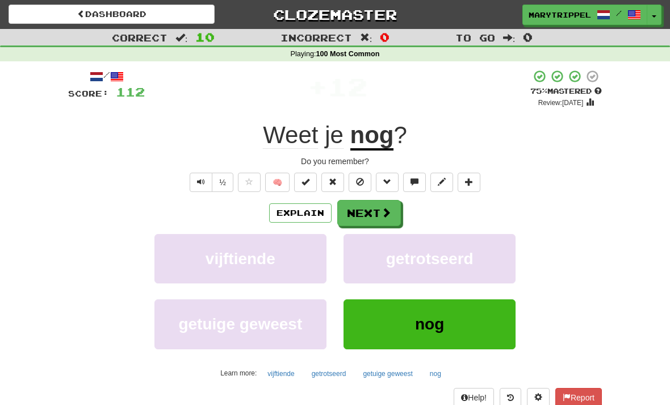
click at [353, 222] on button "Next" at bounding box center [369, 213] width 64 height 26
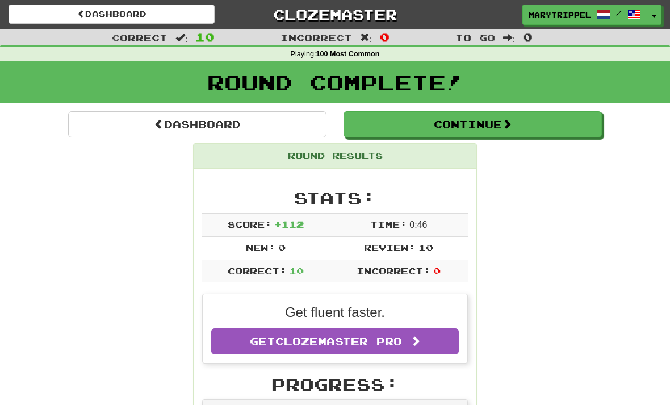
click at [377, 124] on button "Continue" at bounding box center [473, 124] width 258 height 26
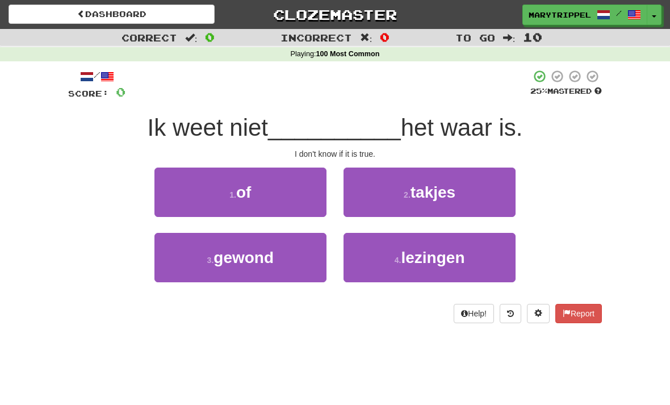
click at [224, 203] on button "1 . of" at bounding box center [241, 192] width 172 height 49
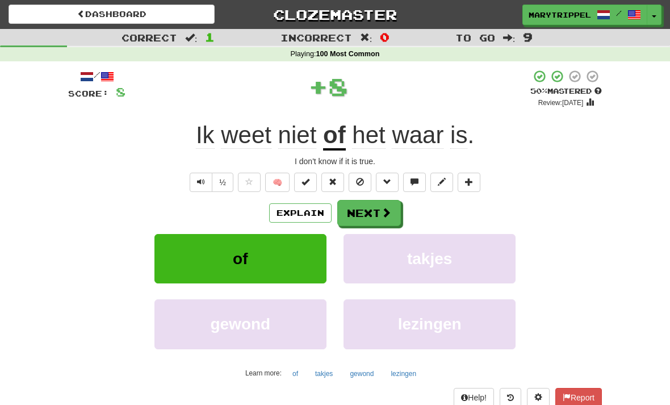
click at [361, 211] on button "Next" at bounding box center [369, 213] width 64 height 26
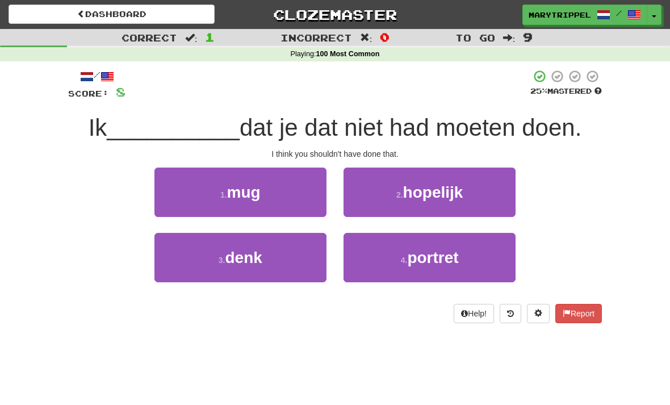
click at [237, 270] on button "3 . denk" at bounding box center [241, 257] width 172 height 49
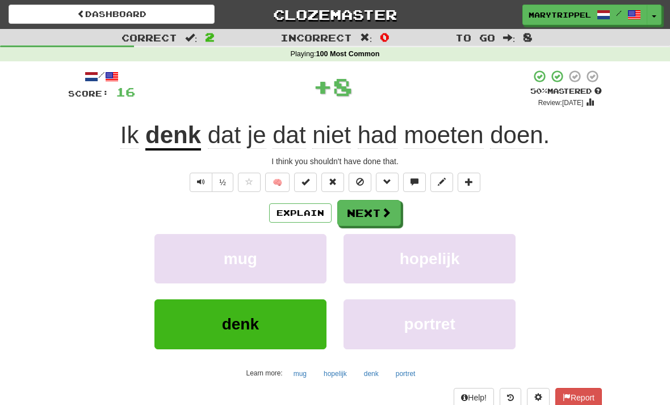
click at [344, 222] on button "Next" at bounding box center [369, 213] width 64 height 26
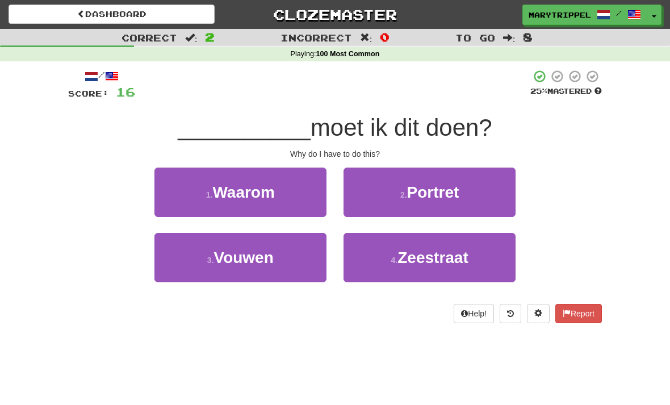
click at [210, 202] on button "1 . Waarom" at bounding box center [241, 192] width 172 height 49
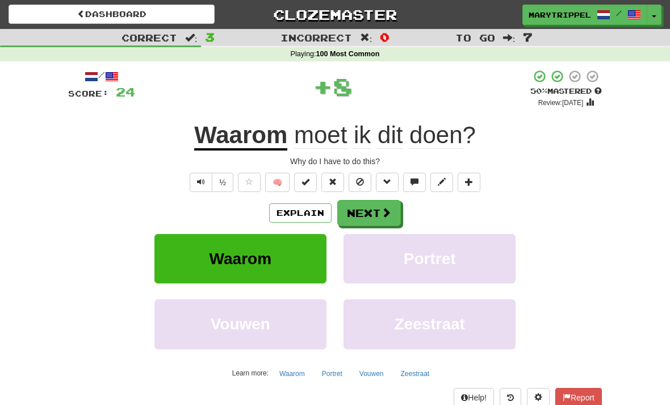
click at [356, 213] on button "Next" at bounding box center [369, 213] width 64 height 26
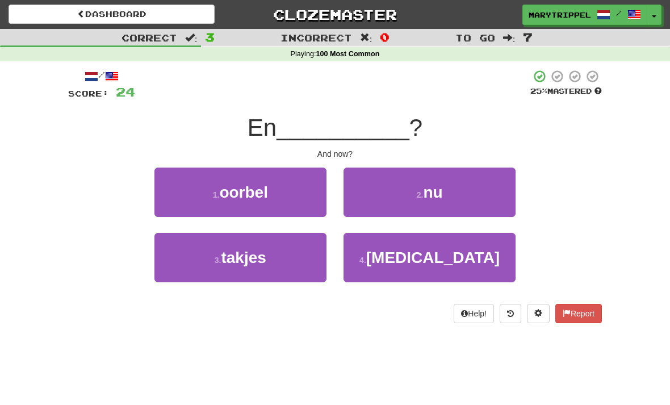
click at [379, 203] on button "2 . nu" at bounding box center [430, 192] width 172 height 49
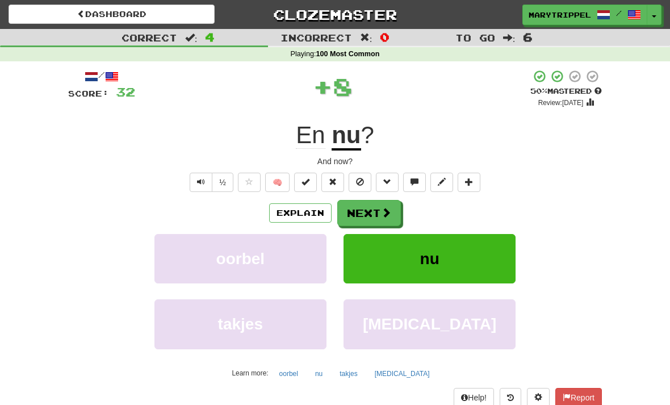
click at [351, 210] on button "Next" at bounding box center [369, 213] width 64 height 26
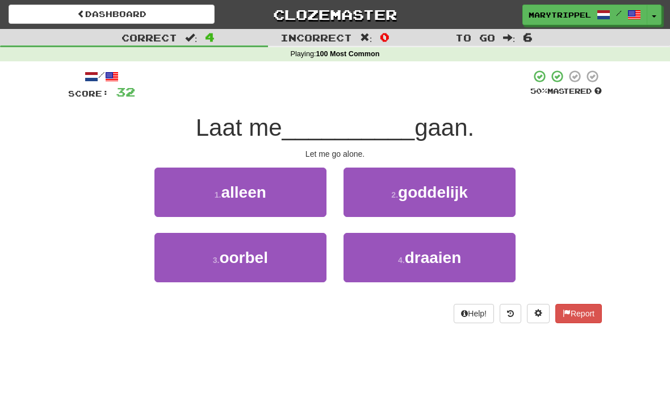
click at [242, 212] on button "1 . alleen" at bounding box center [241, 192] width 172 height 49
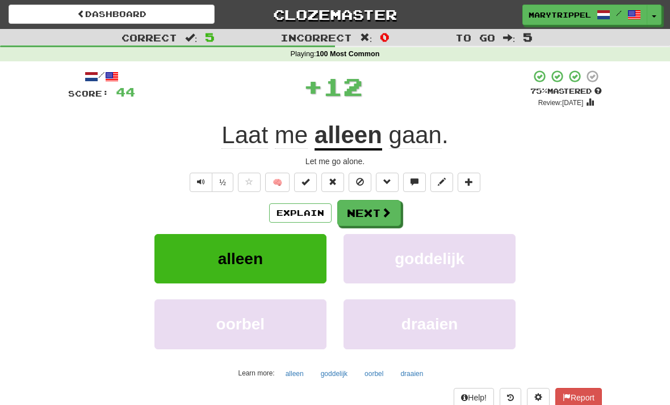
click at [355, 213] on button "Next" at bounding box center [369, 213] width 64 height 26
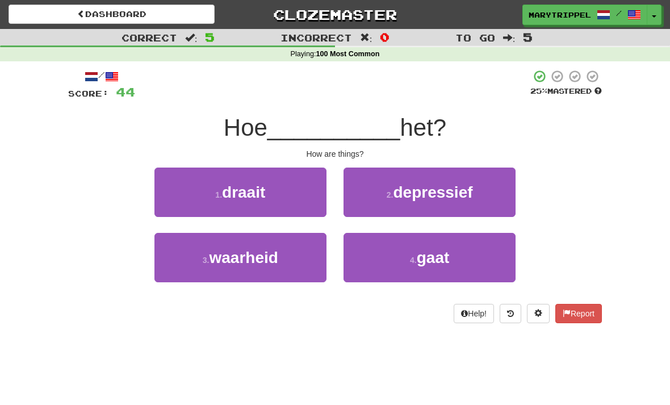
click at [373, 258] on button "4 . gaat" at bounding box center [430, 257] width 172 height 49
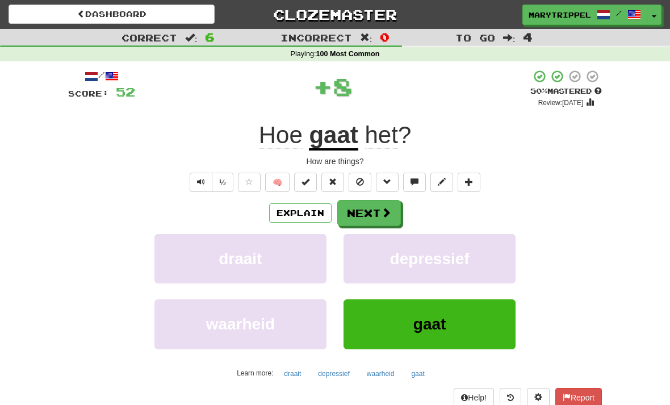
click at [354, 216] on button "Next" at bounding box center [369, 213] width 64 height 26
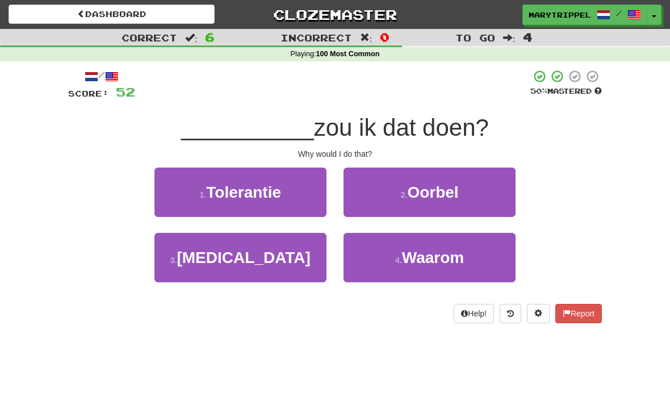
click at [373, 257] on button "4 . Waarom" at bounding box center [430, 257] width 172 height 49
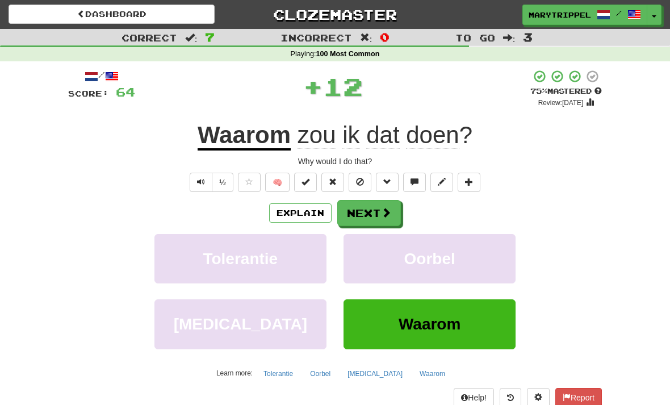
click at [399, 332] on span "Waarom" at bounding box center [430, 324] width 62 height 18
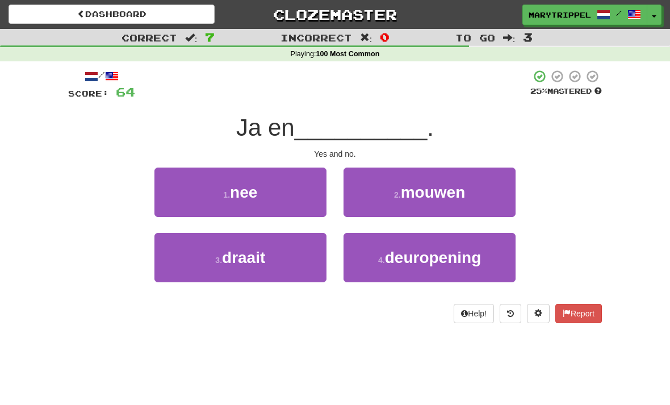
click at [223, 197] on small "1 ." at bounding box center [226, 194] width 7 height 9
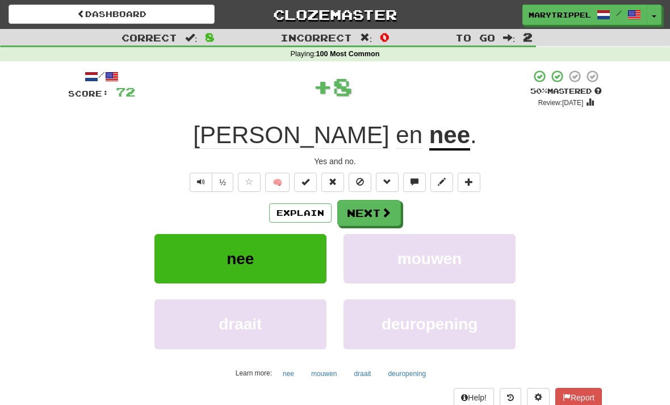
click at [348, 223] on button "Next" at bounding box center [369, 213] width 64 height 26
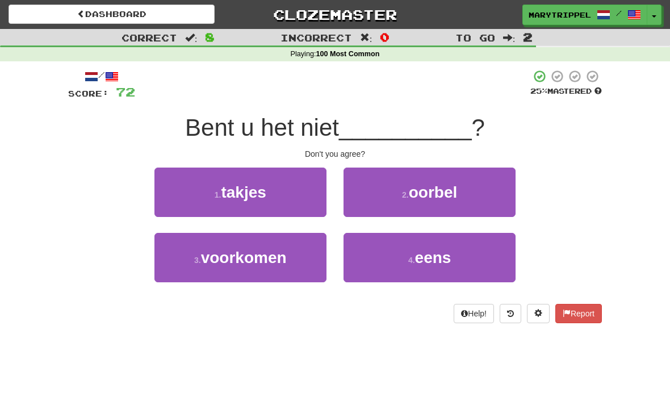
click at [366, 254] on button "4 . eens" at bounding box center [430, 257] width 172 height 49
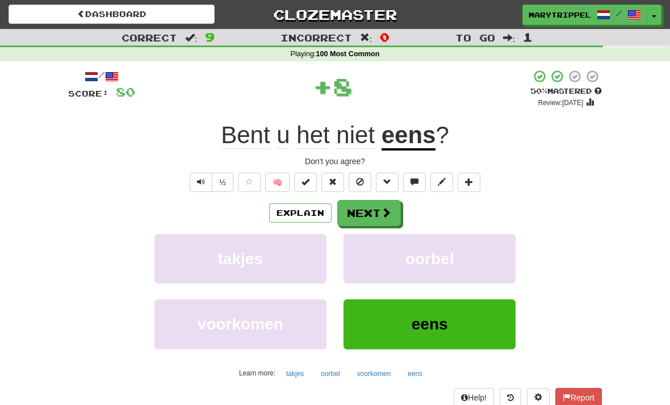
click at [353, 215] on button "Next" at bounding box center [369, 213] width 64 height 26
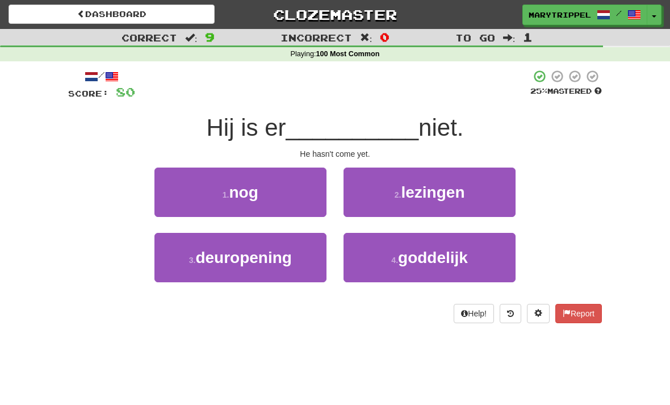
click at [246, 202] on button "1 . nog" at bounding box center [241, 192] width 172 height 49
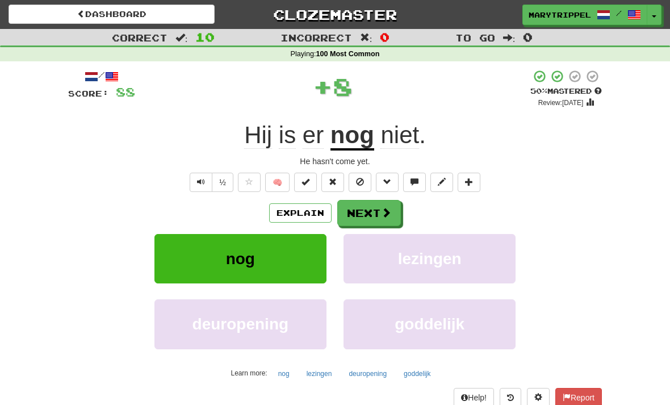
click at [356, 214] on button "Next" at bounding box center [369, 213] width 64 height 26
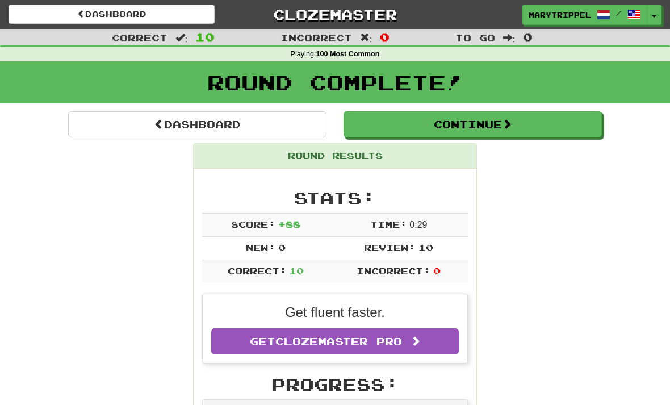
click at [372, 125] on button "Continue" at bounding box center [473, 124] width 258 height 26
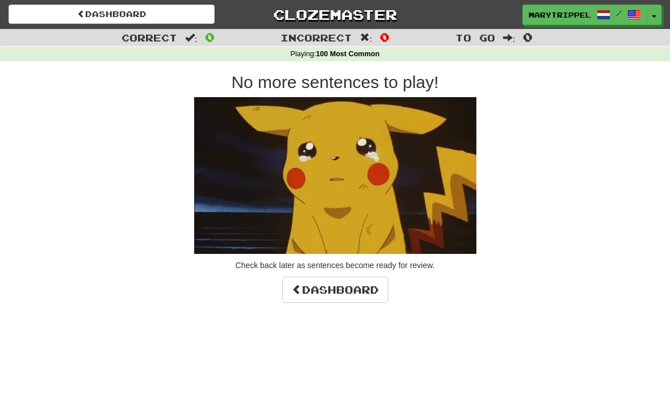
click at [297, 290] on span at bounding box center [297, 289] width 10 height 10
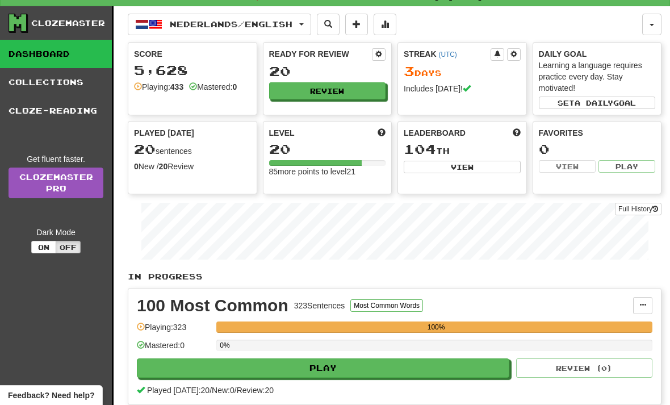
scroll to position [16, 0]
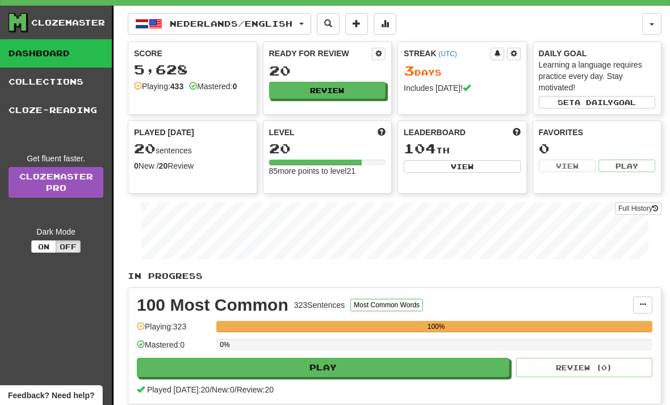
click at [280, 366] on button "Play" at bounding box center [323, 367] width 373 height 19
select select "**"
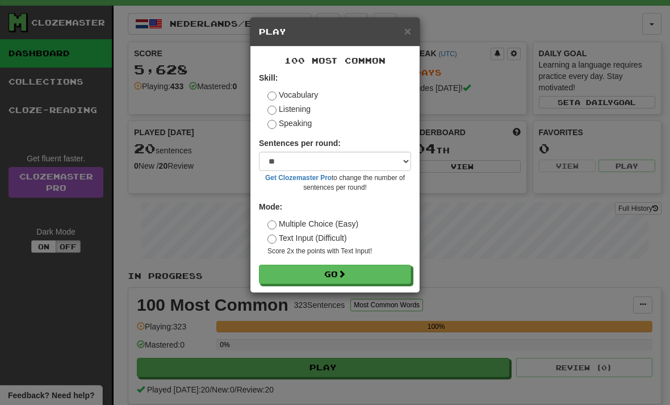
click at [290, 277] on button "Go" at bounding box center [335, 274] width 152 height 19
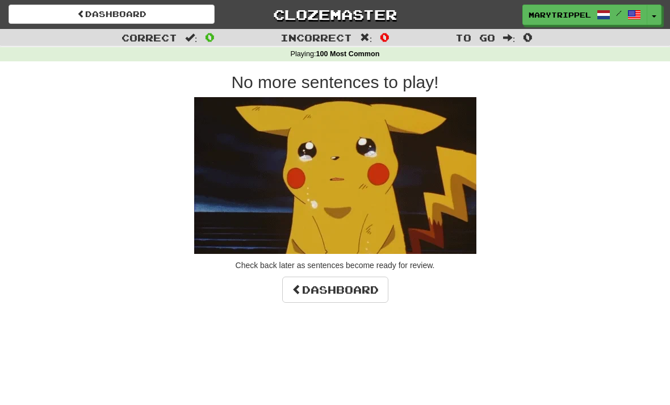
click at [45, 15] on link "Dashboard" at bounding box center [112, 14] width 206 height 19
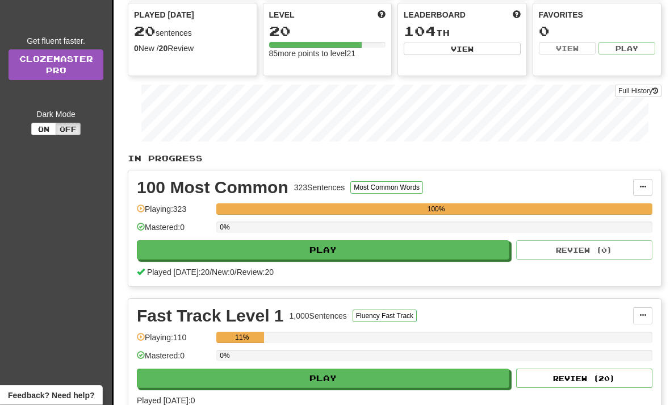
scroll to position [134, 0]
click at [239, 381] on button "Play" at bounding box center [323, 378] width 373 height 19
select select "**"
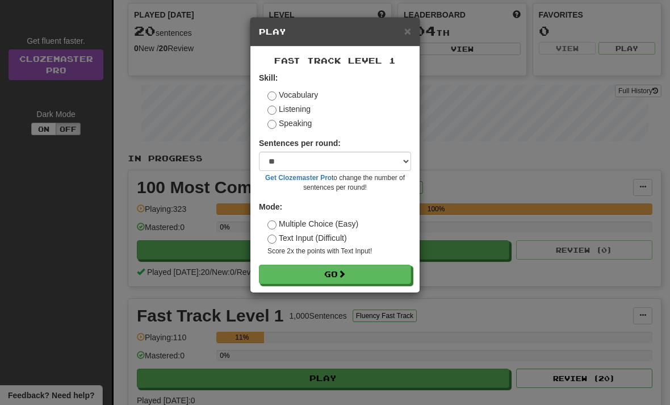
click at [274, 273] on button "Go" at bounding box center [335, 274] width 152 height 19
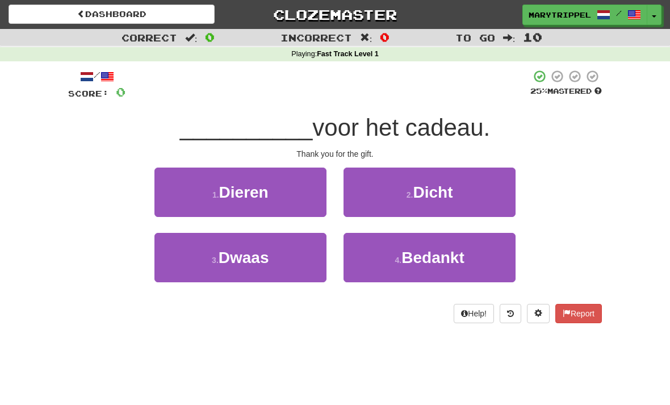
click at [383, 256] on button "4 . Bedankt" at bounding box center [430, 257] width 172 height 49
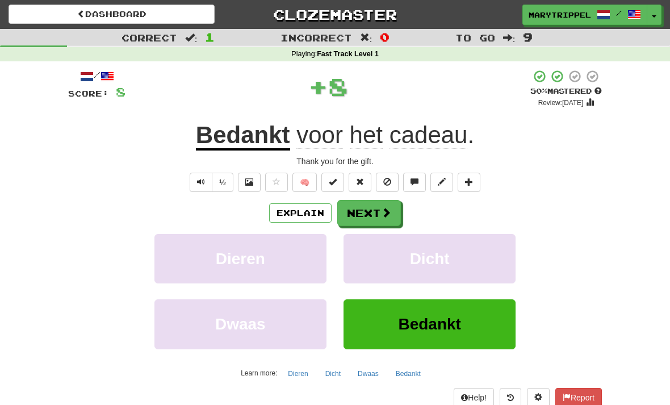
click at [356, 224] on button "Next" at bounding box center [369, 213] width 64 height 26
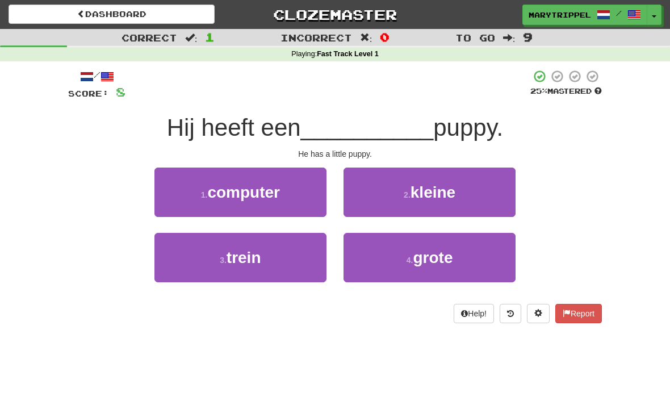
click at [371, 203] on button "2 . kleine" at bounding box center [430, 192] width 172 height 49
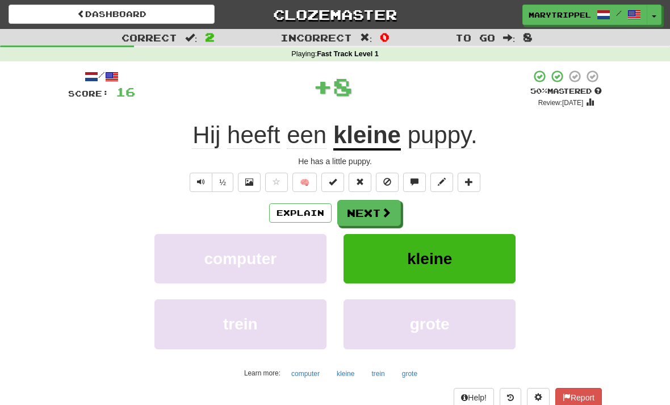
click at [356, 220] on button "Next" at bounding box center [369, 213] width 64 height 26
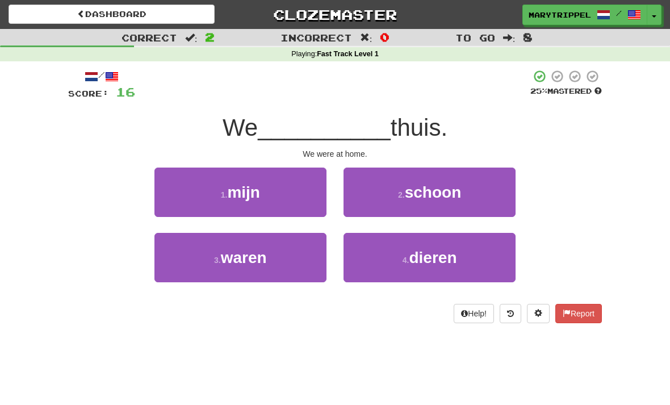
click at [234, 262] on span "waren" at bounding box center [244, 258] width 46 height 18
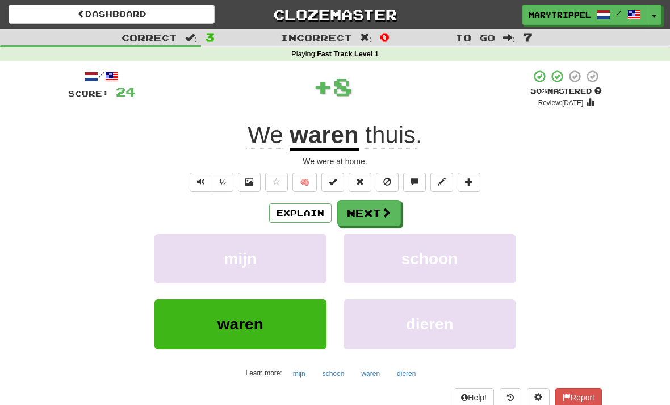
click at [359, 223] on button "Next" at bounding box center [369, 213] width 64 height 26
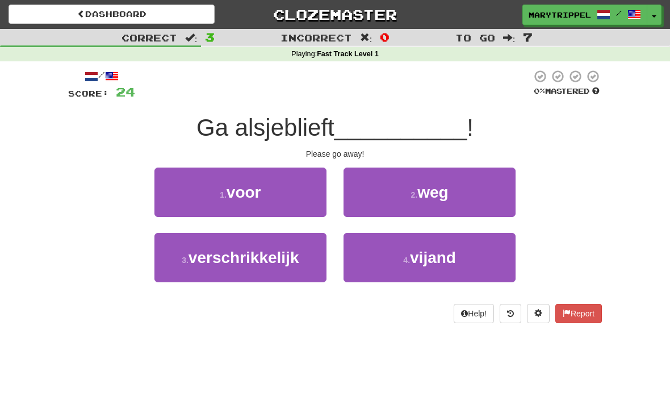
click at [382, 191] on button "2 . weg" at bounding box center [430, 192] width 172 height 49
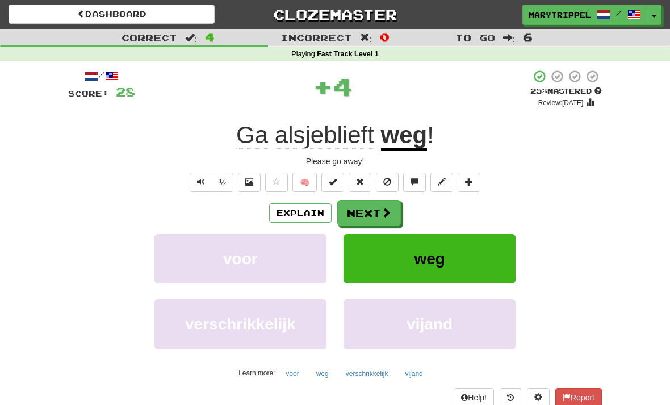
click at [356, 214] on button "Next" at bounding box center [369, 213] width 64 height 26
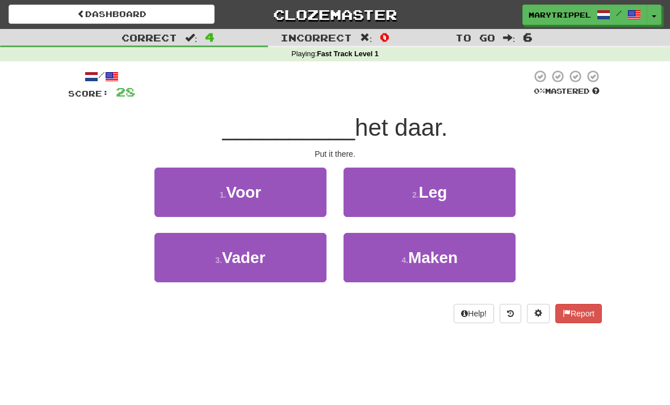
click at [369, 203] on button "2 . Leg" at bounding box center [430, 192] width 172 height 49
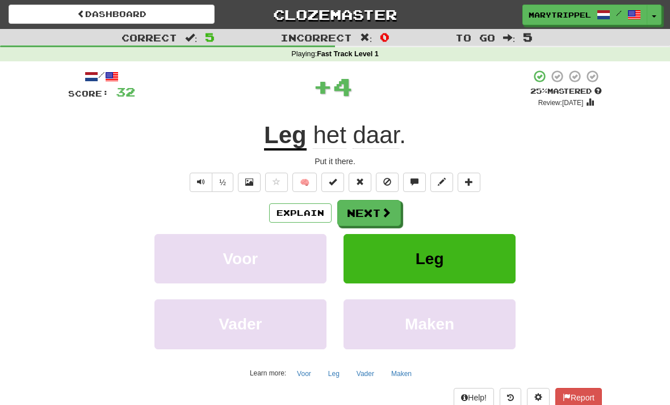
click at [356, 223] on button "Next" at bounding box center [369, 213] width 64 height 26
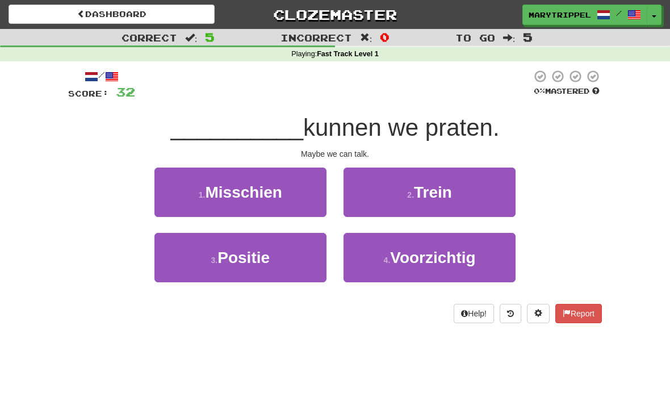
click at [202, 206] on button "1 . Misschien" at bounding box center [241, 192] width 172 height 49
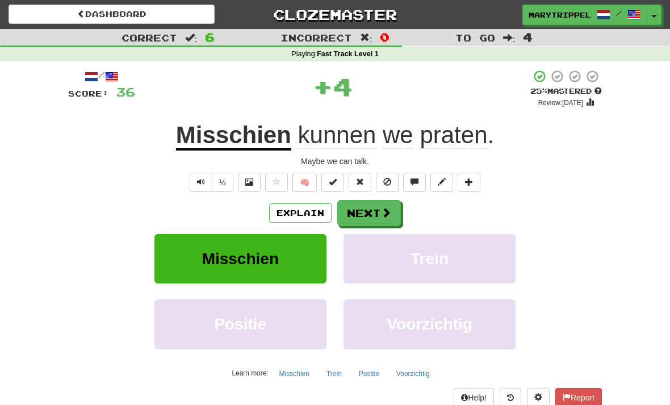
click at [362, 214] on button "Next" at bounding box center [369, 213] width 64 height 26
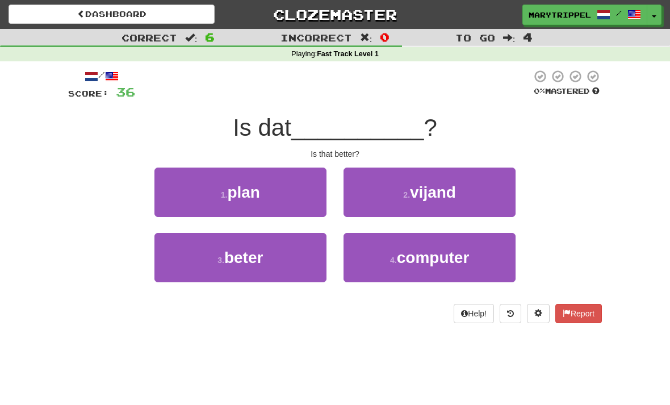
click at [218, 256] on small "3 ." at bounding box center [221, 260] width 7 height 9
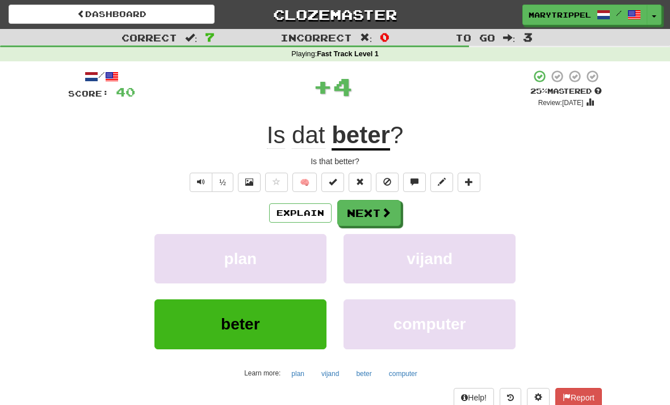
click at [353, 222] on button "Next" at bounding box center [369, 213] width 64 height 26
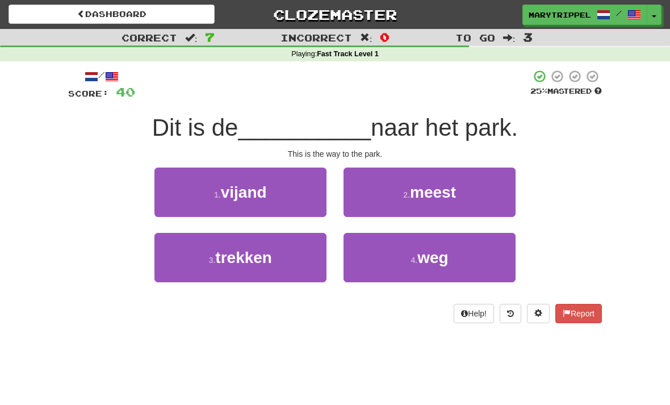
click at [385, 269] on button "4 . weg" at bounding box center [430, 257] width 172 height 49
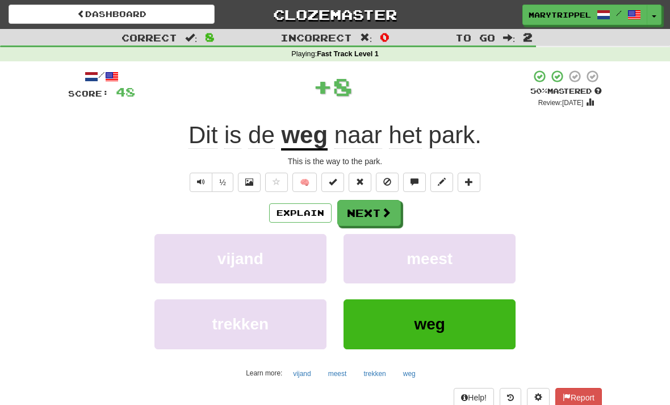
click at [361, 214] on button "Next" at bounding box center [369, 213] width 64 height 26
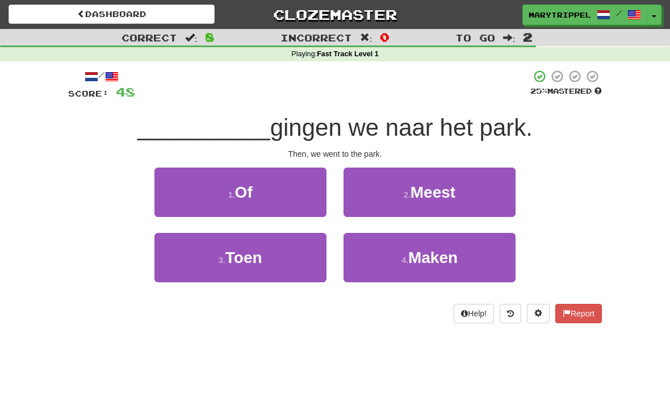
click at [227, 268] on button "3 . Toen" at bounding box center [241, 257] width 172 height 49
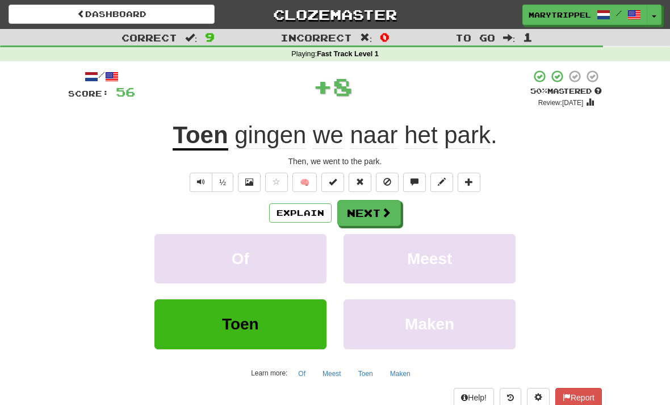
click at [363, 214] on button "Next" at bounding box center [369, 213] width 64 height 26
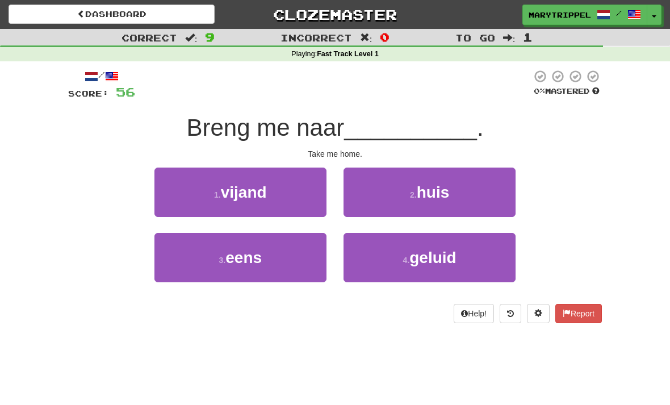
click at [364, 214] on button "2 . huis" at bounding box center [430, 192] width 172 height 49
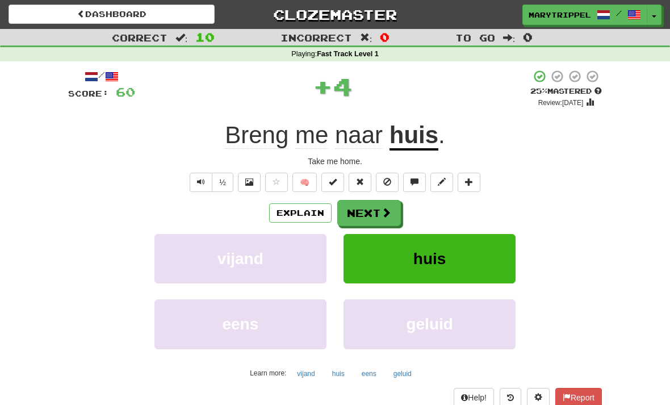
click at [363, 223] on button "Next" at bounding box center [369, 213] width 64 height 26
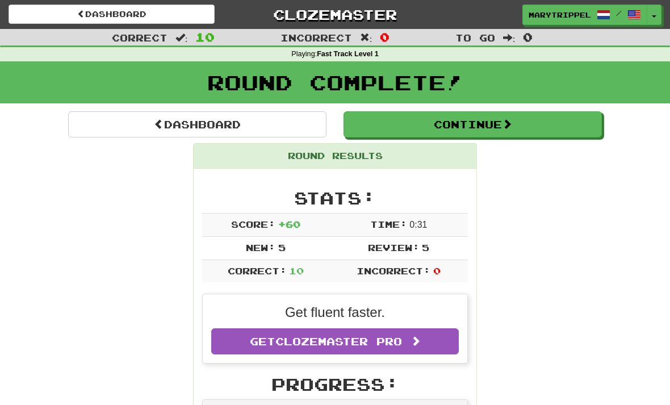
click at [354, 124] on button "Continue" at bounding box center [473, 124] width 258 height 26
